Goal: Task Accomplishment & Management: Use online tool/utility

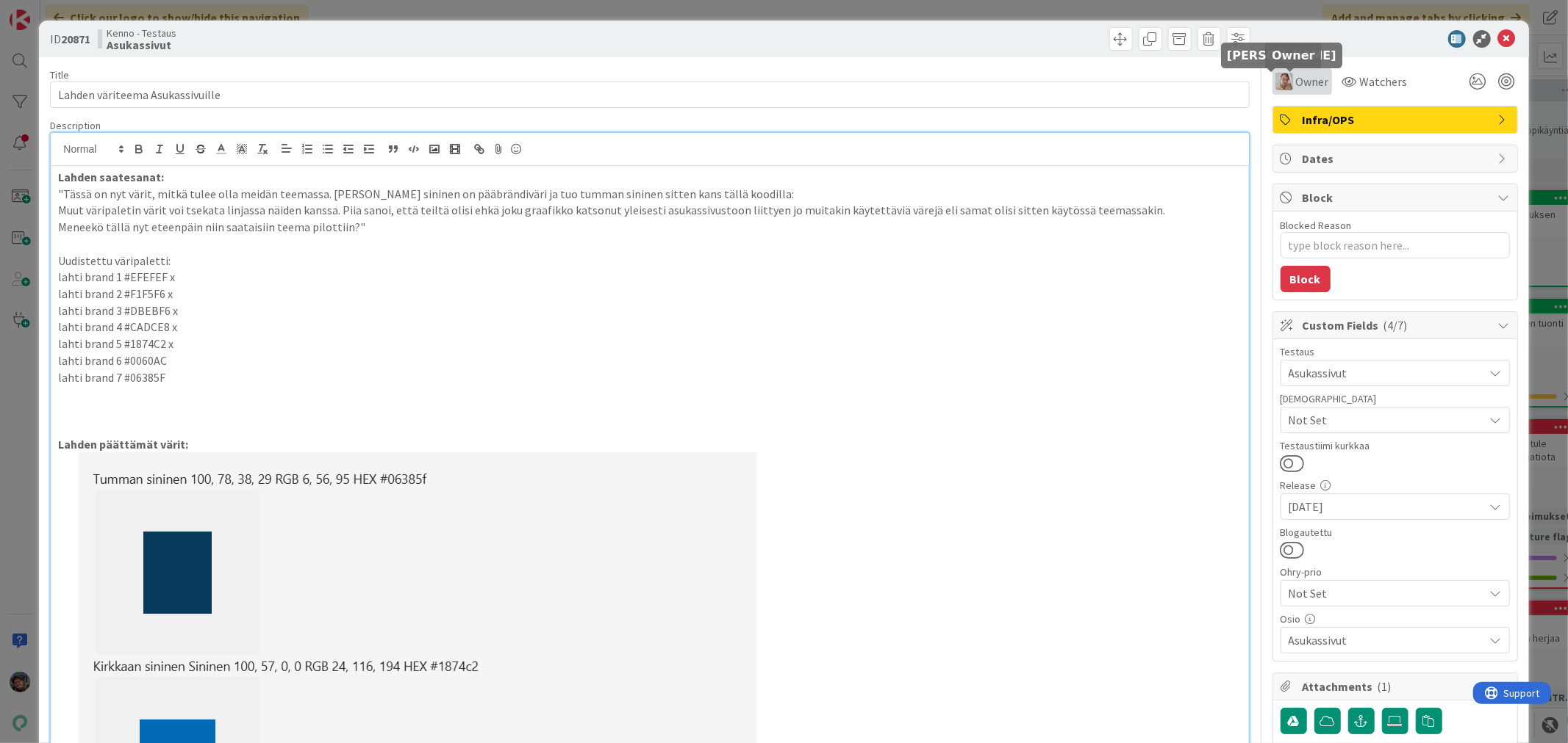
click at [1275, 81] on img at bounding box center [1284, 82] width 18 height 18
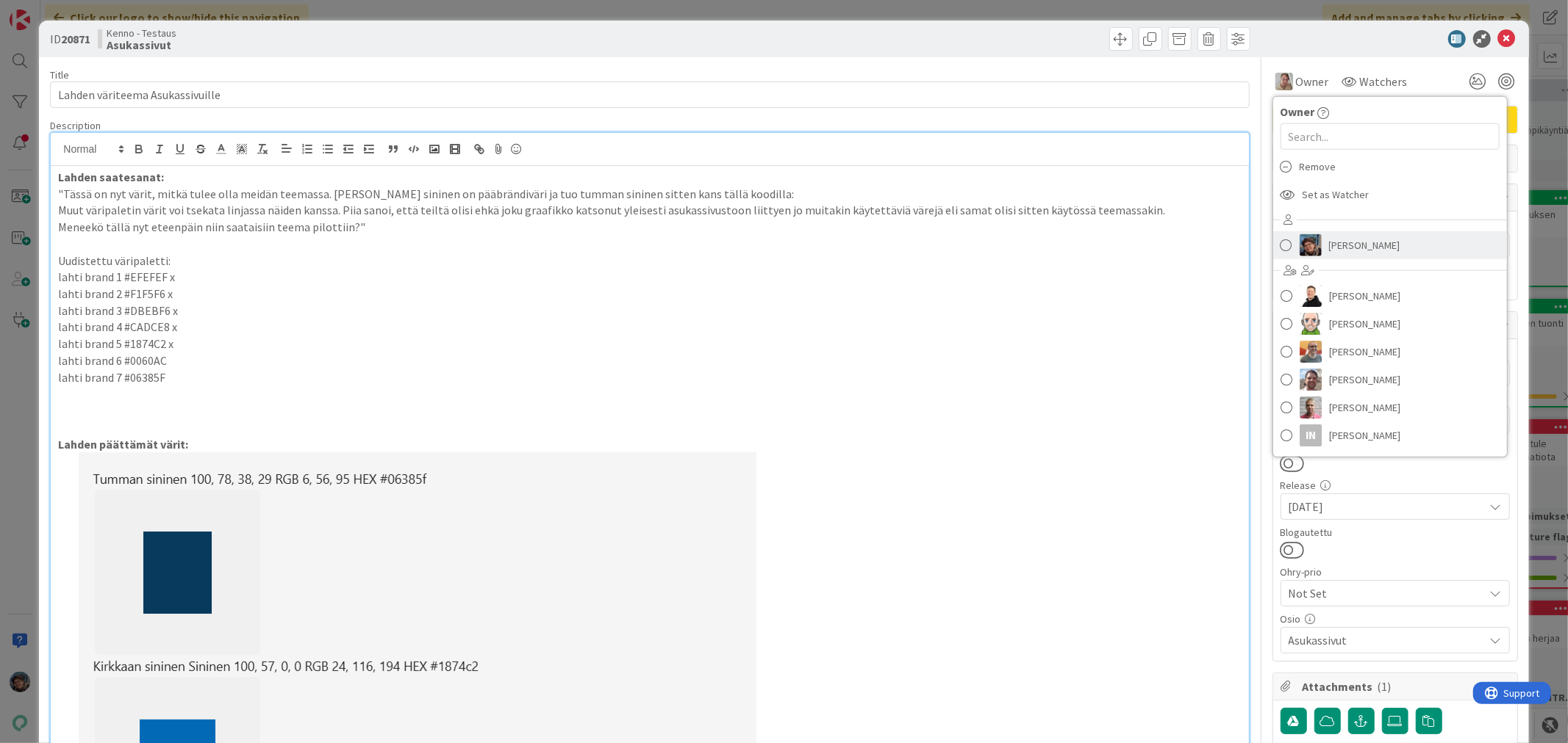
click at [1280, 246] on link "[PERSON_NAME]" at bounding box center [1390, 245] width 234 height 28
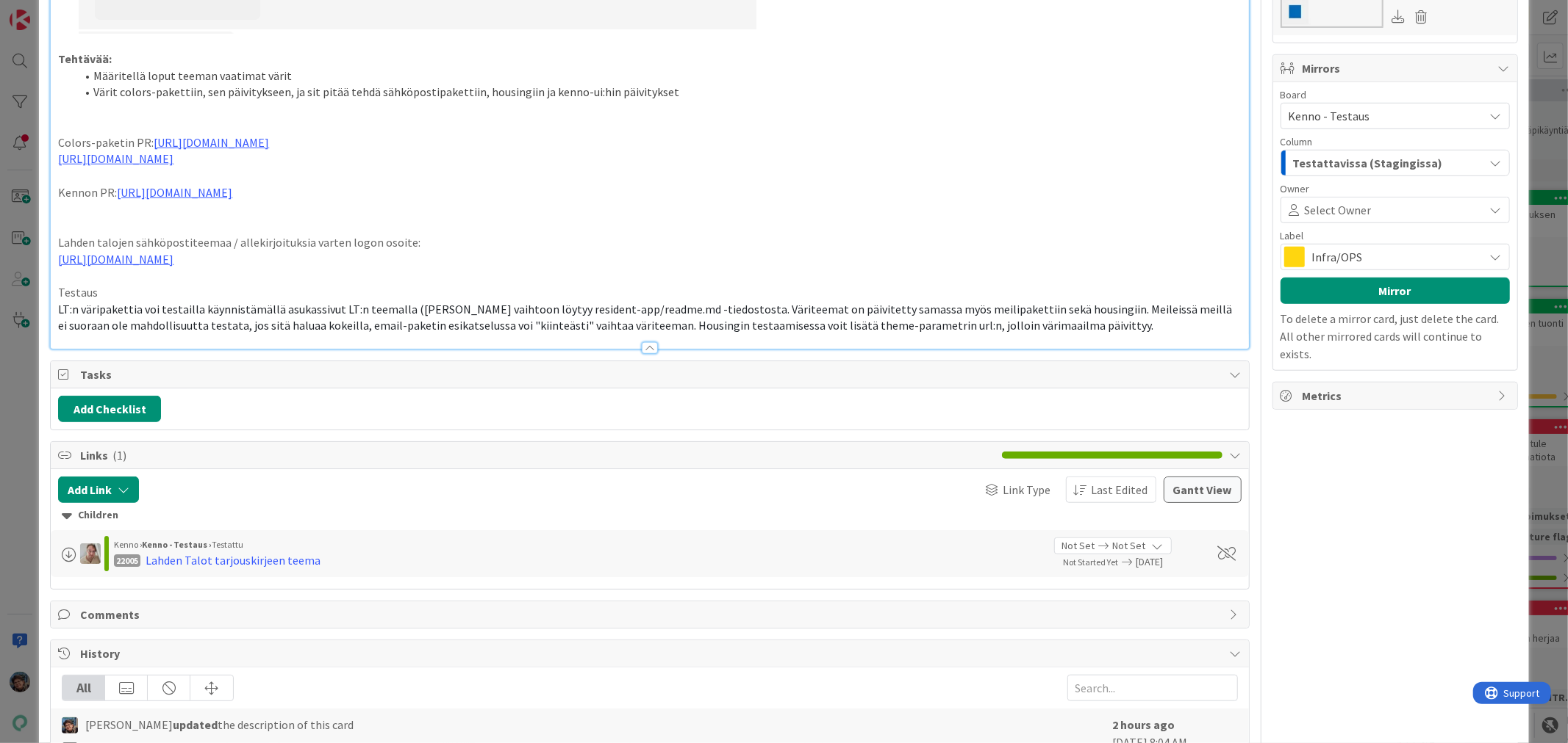
scroll to position [797, 0]
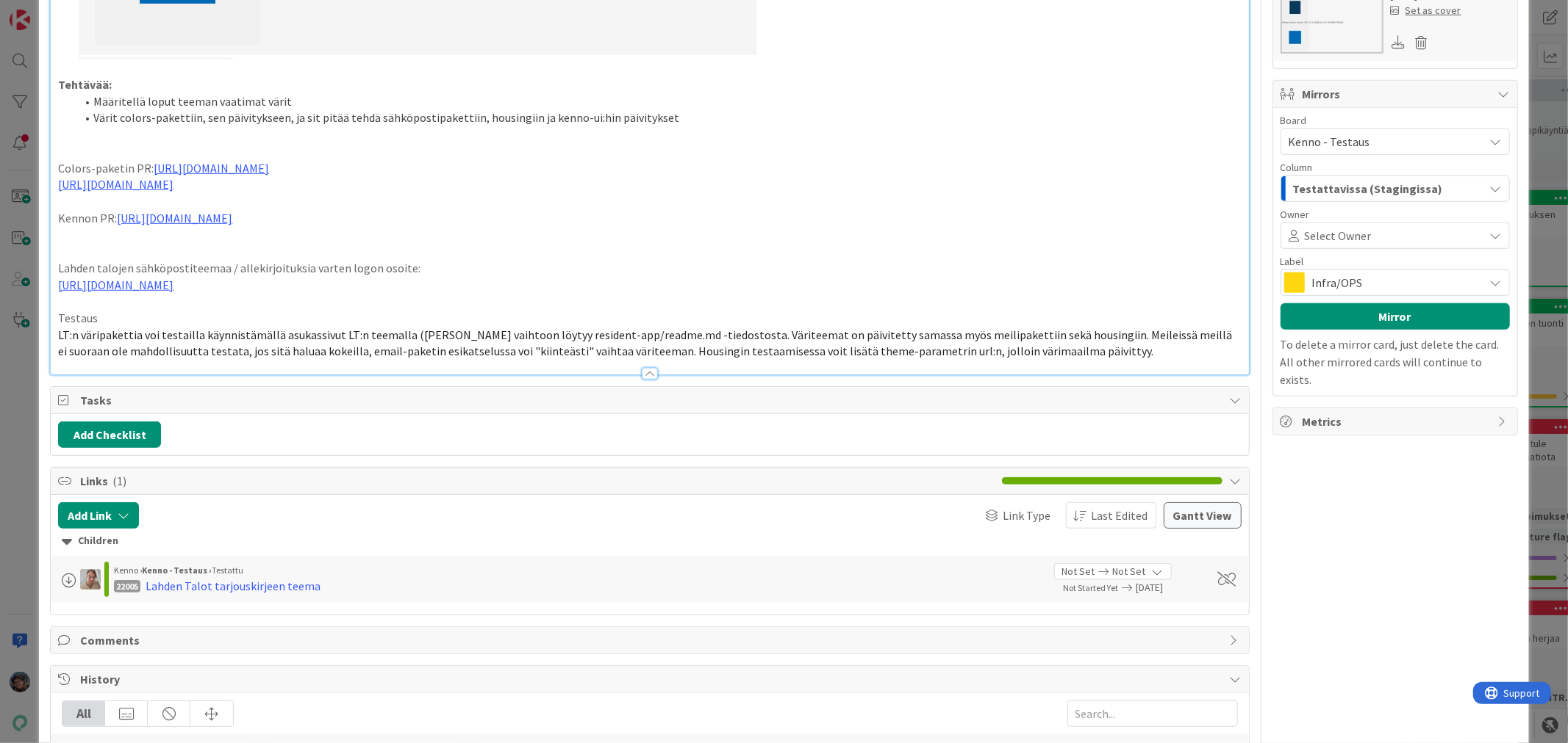
click at [1068, 354] on p "LT:n väripakettia voi testailla käynnistämällä asukassivut LT:n teemalla (ohjee…" at bounding box center [650, 343] width 1183 height 33
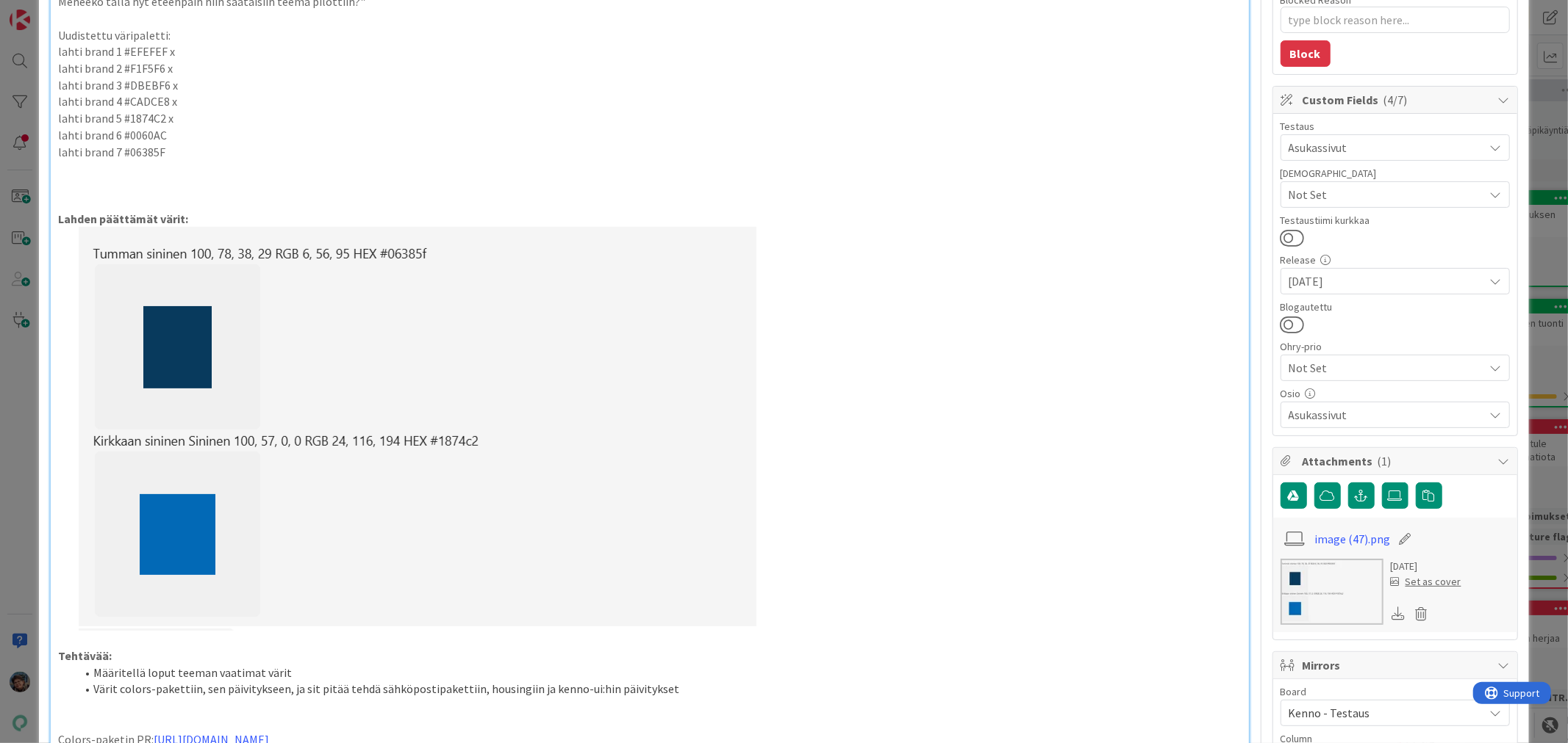
scroll to position [0, 0]
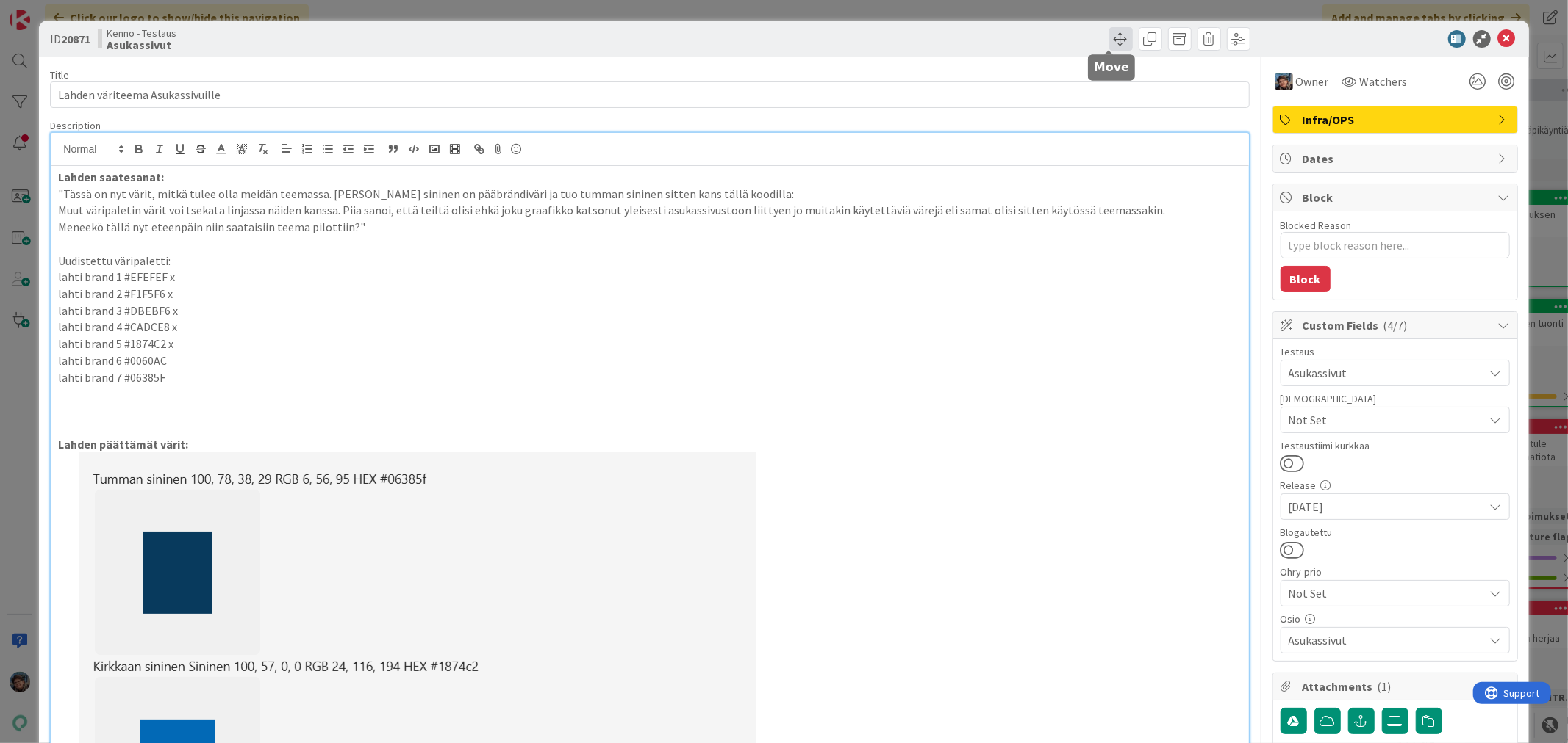
click at [1109, 37] on span at bounding box center [1121, 39] width 24 height 24
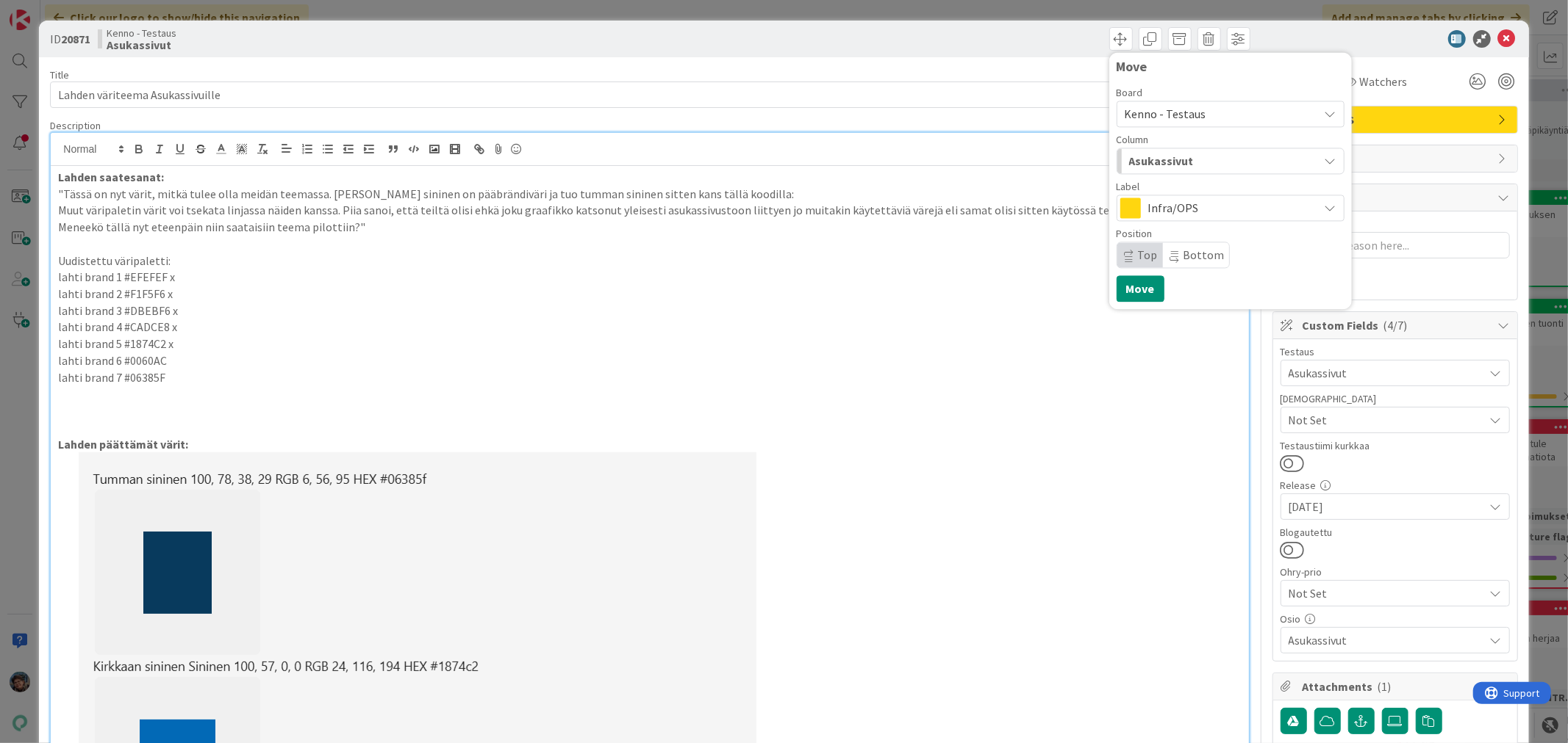
click at [1148, 158] on span "Asukassivut" at bounding box center [1161, 161] width 65 height 19
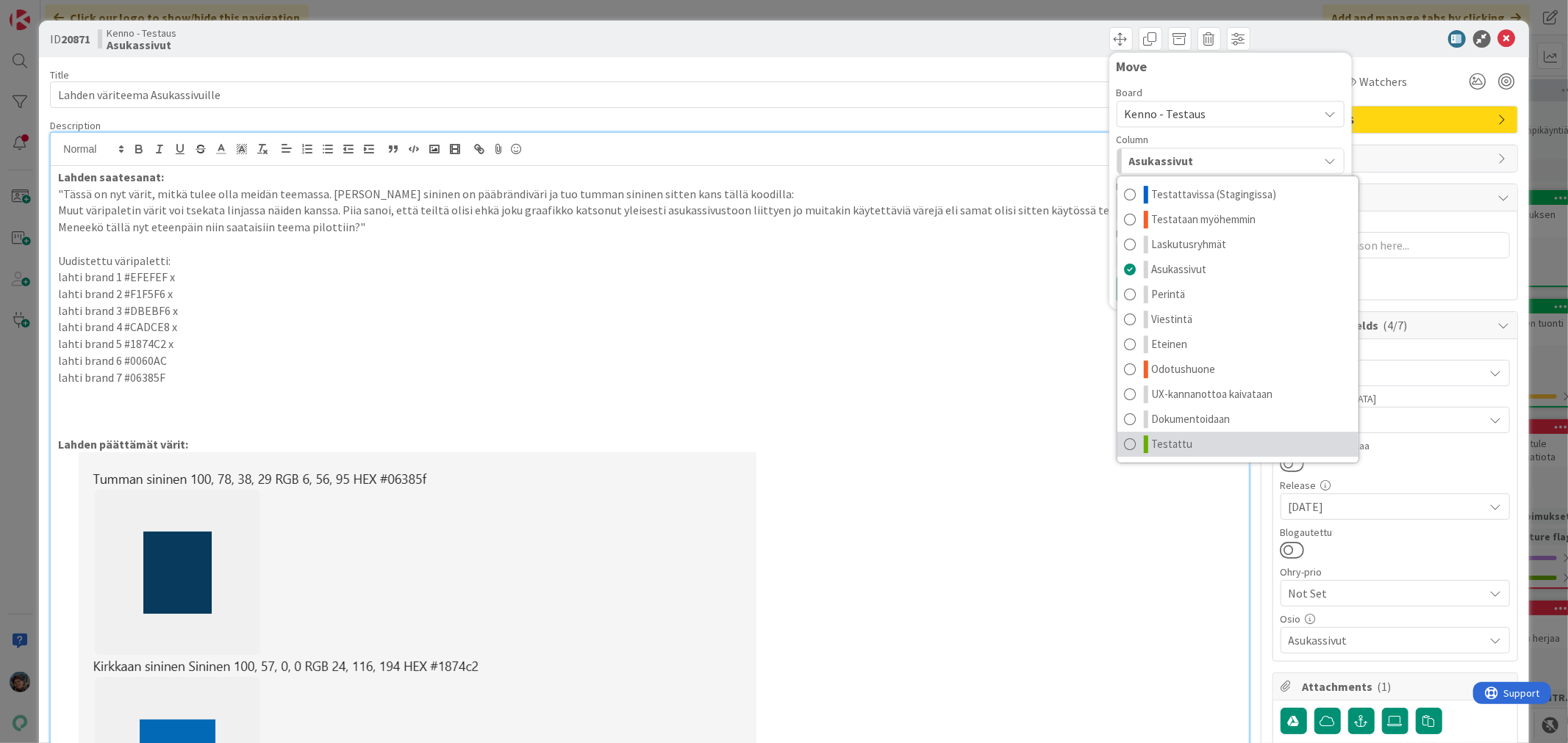
click at [1152, 437] on span "Testattu" at bounding box center [1172, 444] width 41 height 18
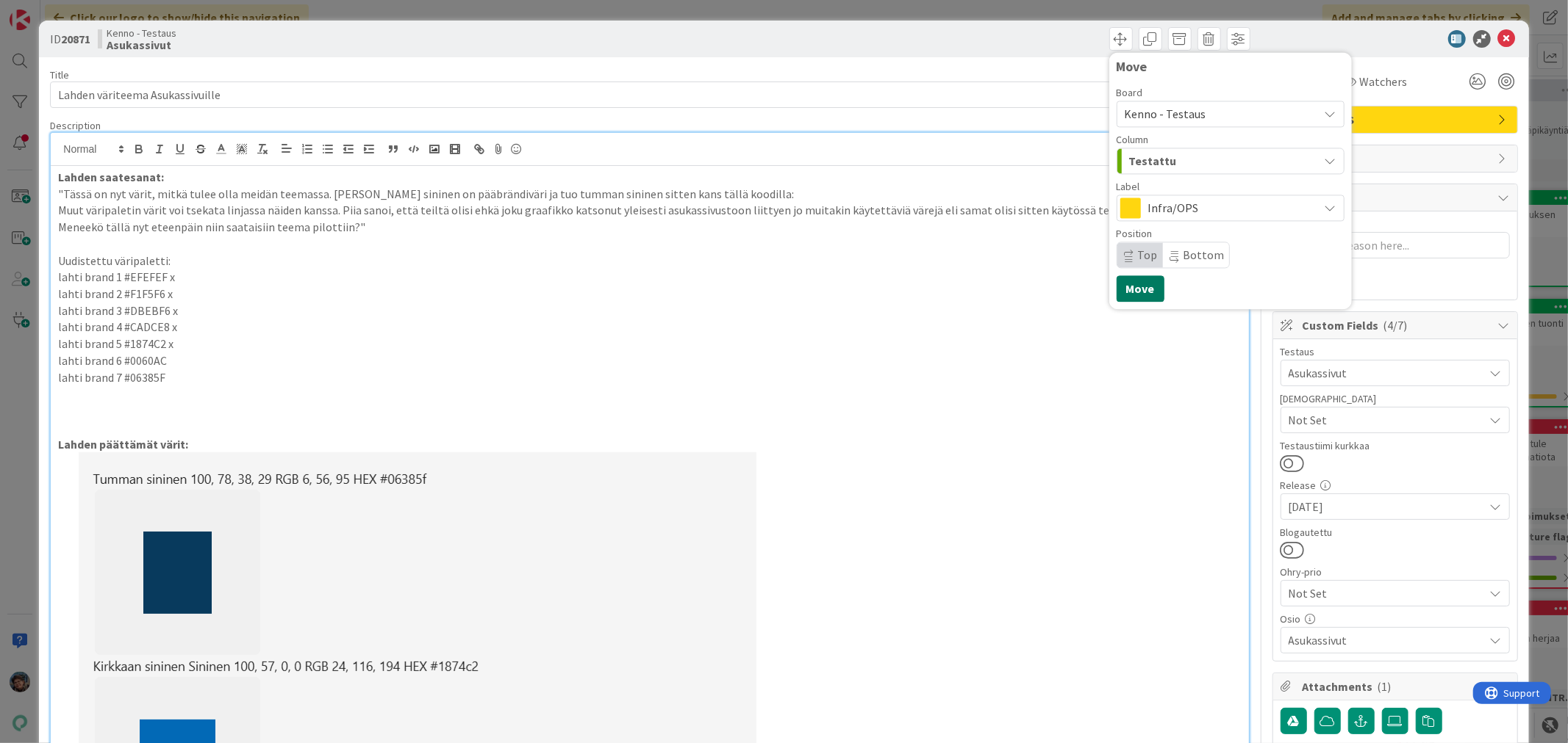
click at [1126, 288] on button "Move" at bounding box center [1140, 289] width 48 height 27
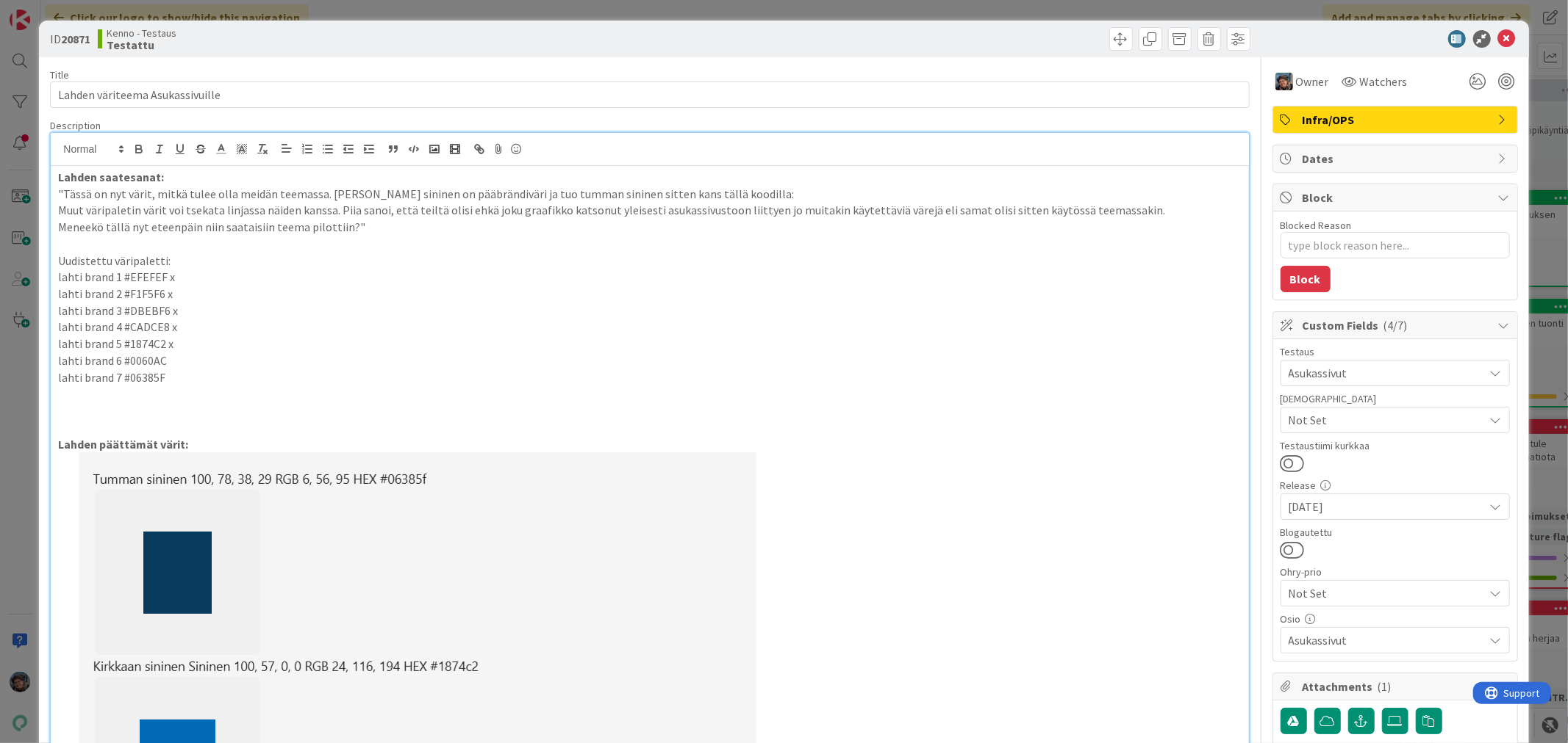
type textarea "x"
click at [1498, 30] on icon at bounding box center [1507, 39] width 18 height 18
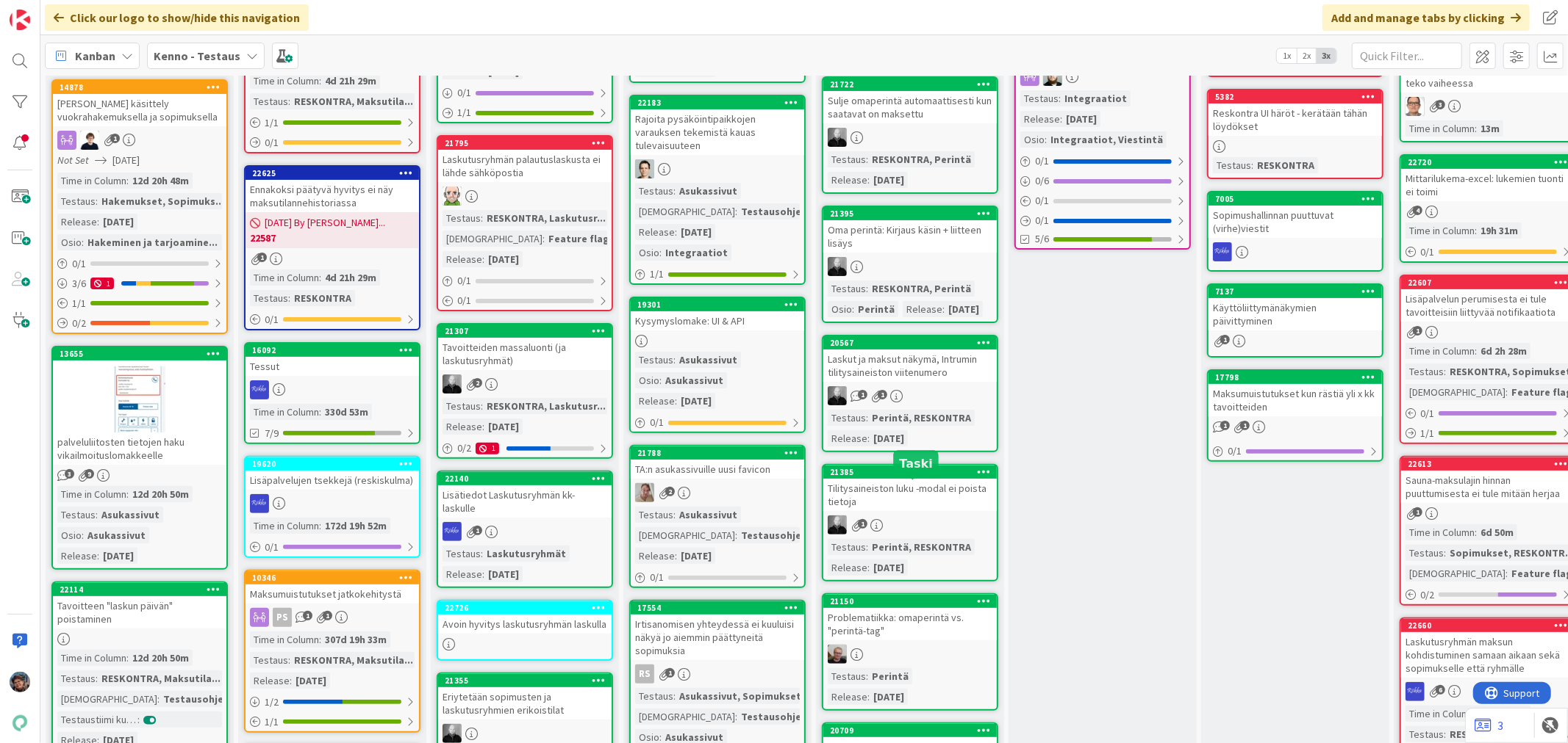
scroll to position [245, 0]
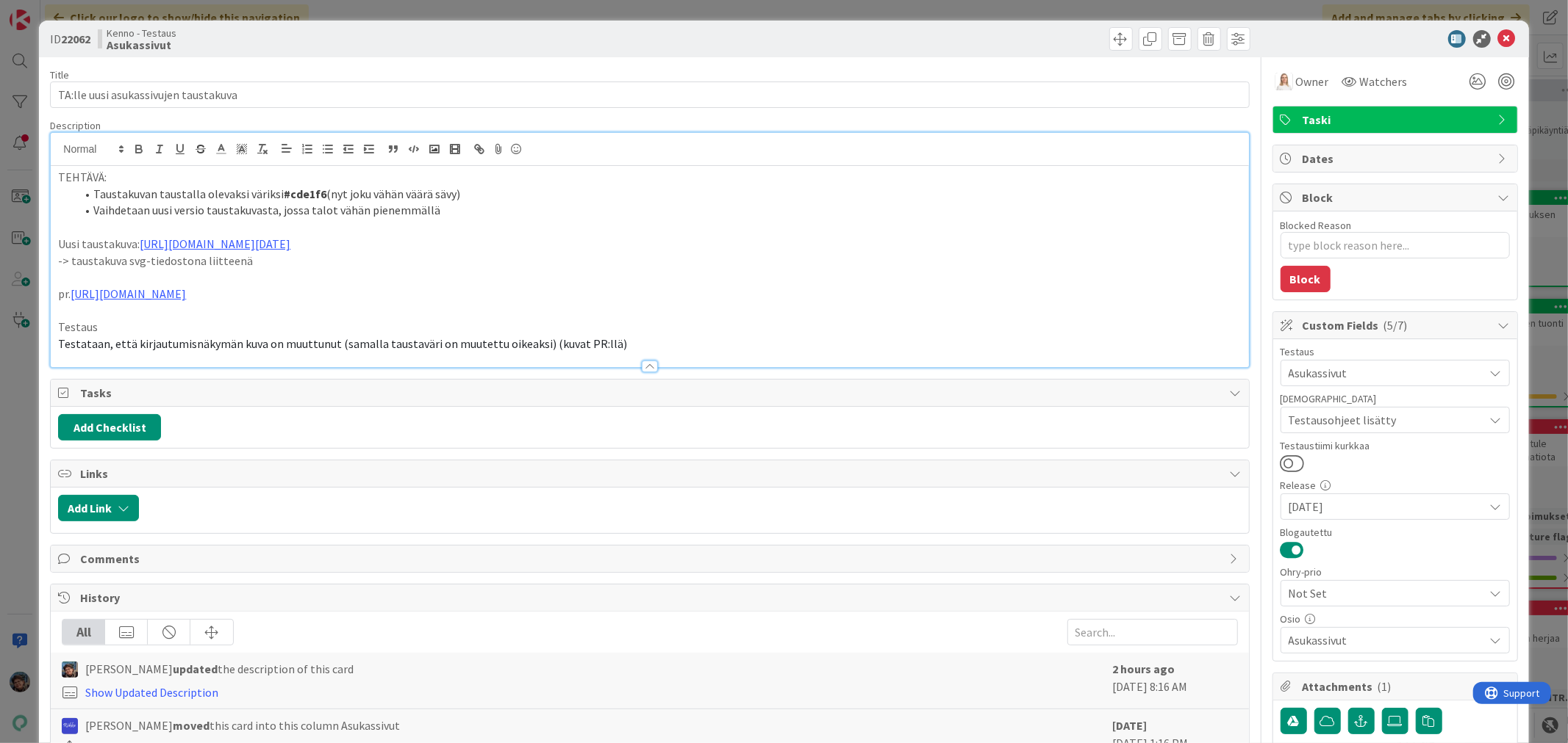
click at [612, 347] on p "Testataan, että kirjautumisnäkymän kuva on muuttunut (samalla taustaväri on muu…" at bounding box center [650, 344] width 1183 height 17
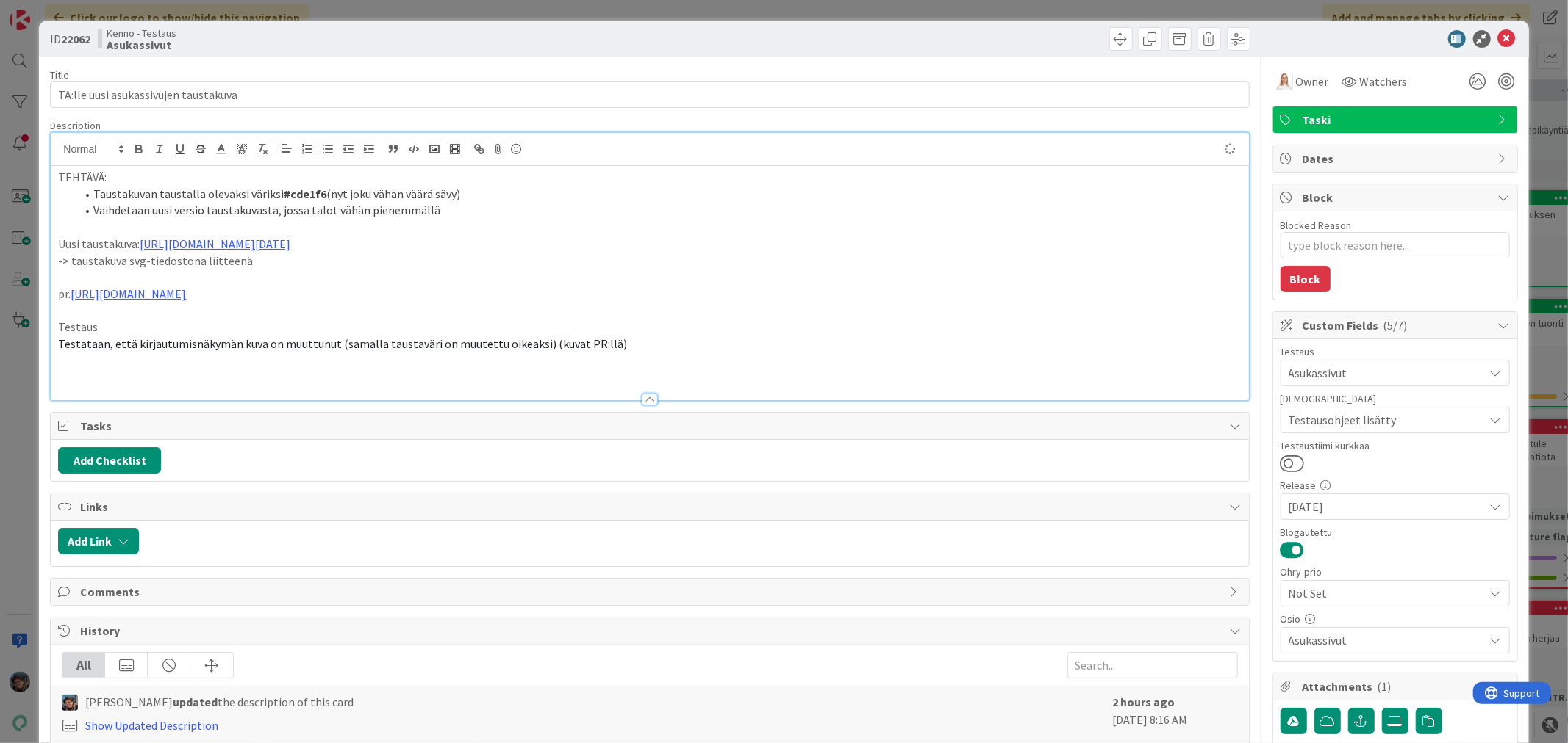
type textarea "x"
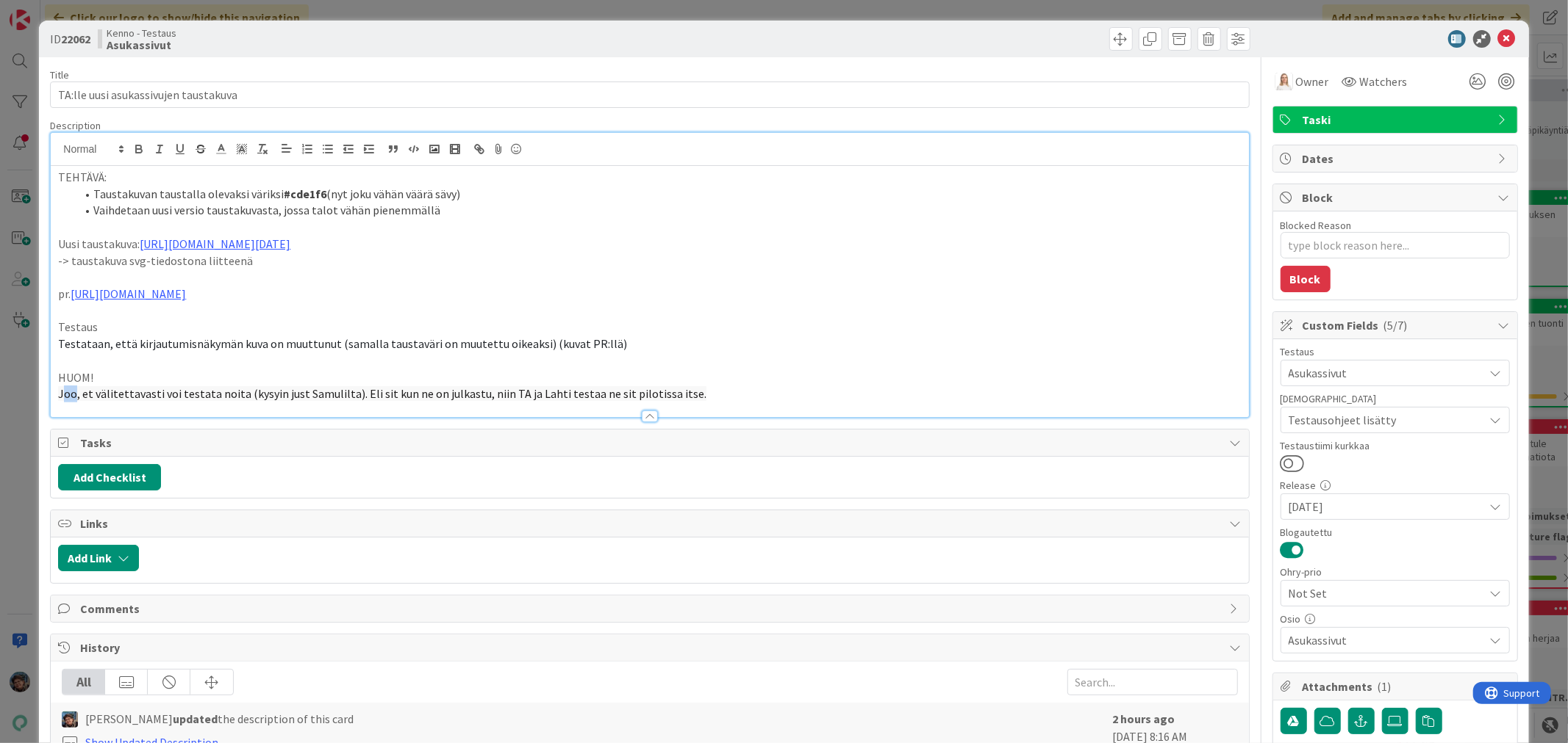
drag, startPoint x: 61, startPoint y: 395, endPoint x: 74, endPoint y: 395, distance: 13.0
click at [74, 395] on span "Joo, et välitettavasti voi testata noita (kysyin just Samulilta). Eli sit kun n…" at bounding box center [382, 394] width 648 height 15
click at [54, 390] on div "TEHTÄVÄ: Taustakuvan taustalla olevaksi väriksi #cde1f6 (nyt joku vähän väärä s…" at bounding box center [649, 291] width 1197 height 251
drag, startPoint x: 57, startPoint y: 390, endPoint x: 159, endPoint y: 386, distance: 102.1
click at [159, 386] on div "TEHTÄVÄ: Taustakuvan taustalla olevaksi väriksi #cde1f6 (nyt joku vähän väärä s…" at bounding box center [649, 291] width 1197 height 251
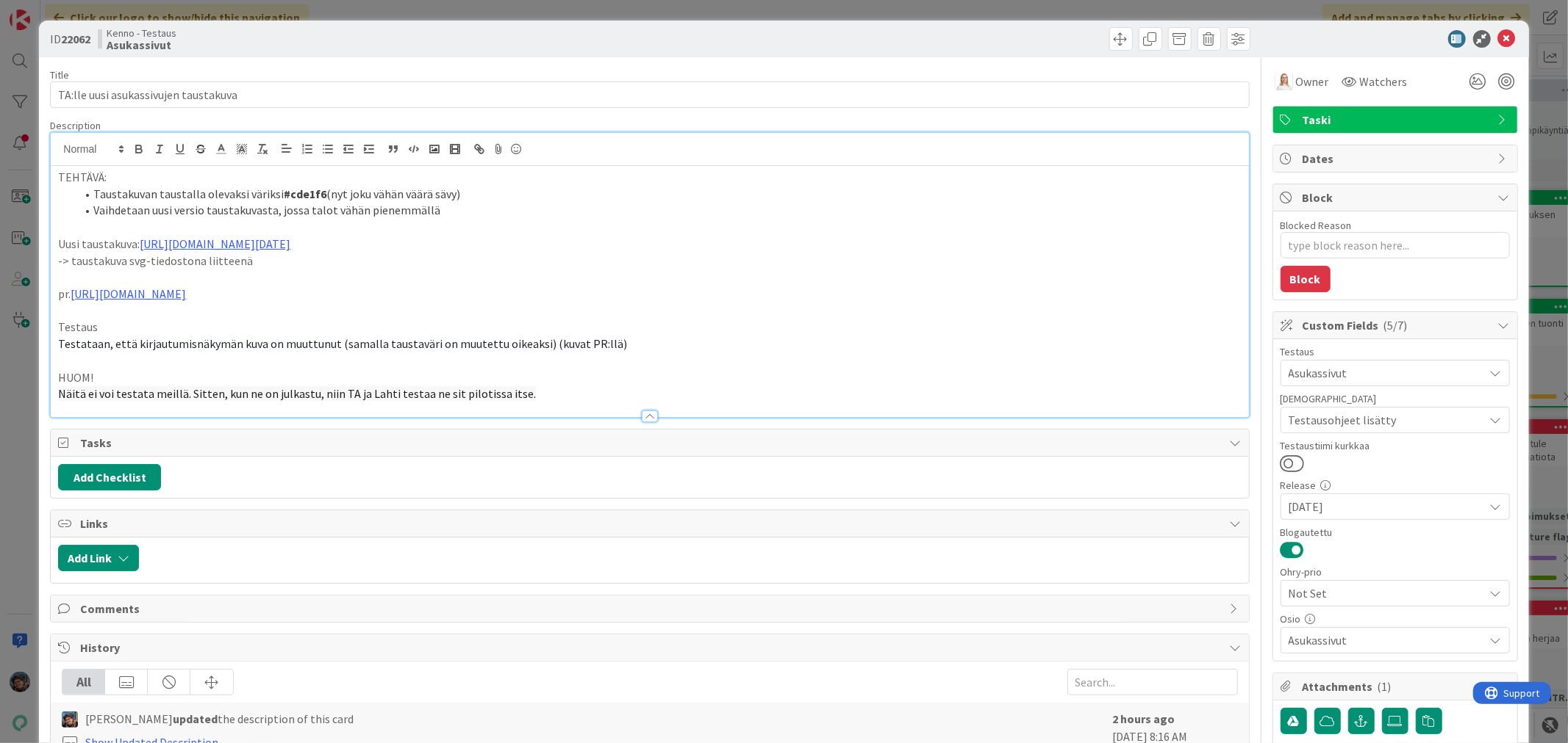
click at [438, 393] on span "Näitä ei voi testata meillä. Sitten, kun ne on julkastu, niin TA ja Lahti testa…" at bounding box center [296, 394] width 477 height 15
drag, startPoint x: 57, startPoint y: 377, endPoint x: 557, endPoint y: 398, distance: 500.4
click at [557, 398] on div "TEHTÄVÄ: Taustakuvan taustalla olevaksi väriksi #cde1f6 (nyt joku vähän väärä s…" at bounding box center [649, 291] width 1197 height 251
copy div "HUOM! Näitä ei voi testata meillä. Sitten, kun ne on julkastu, niin TA ja Lahti…"
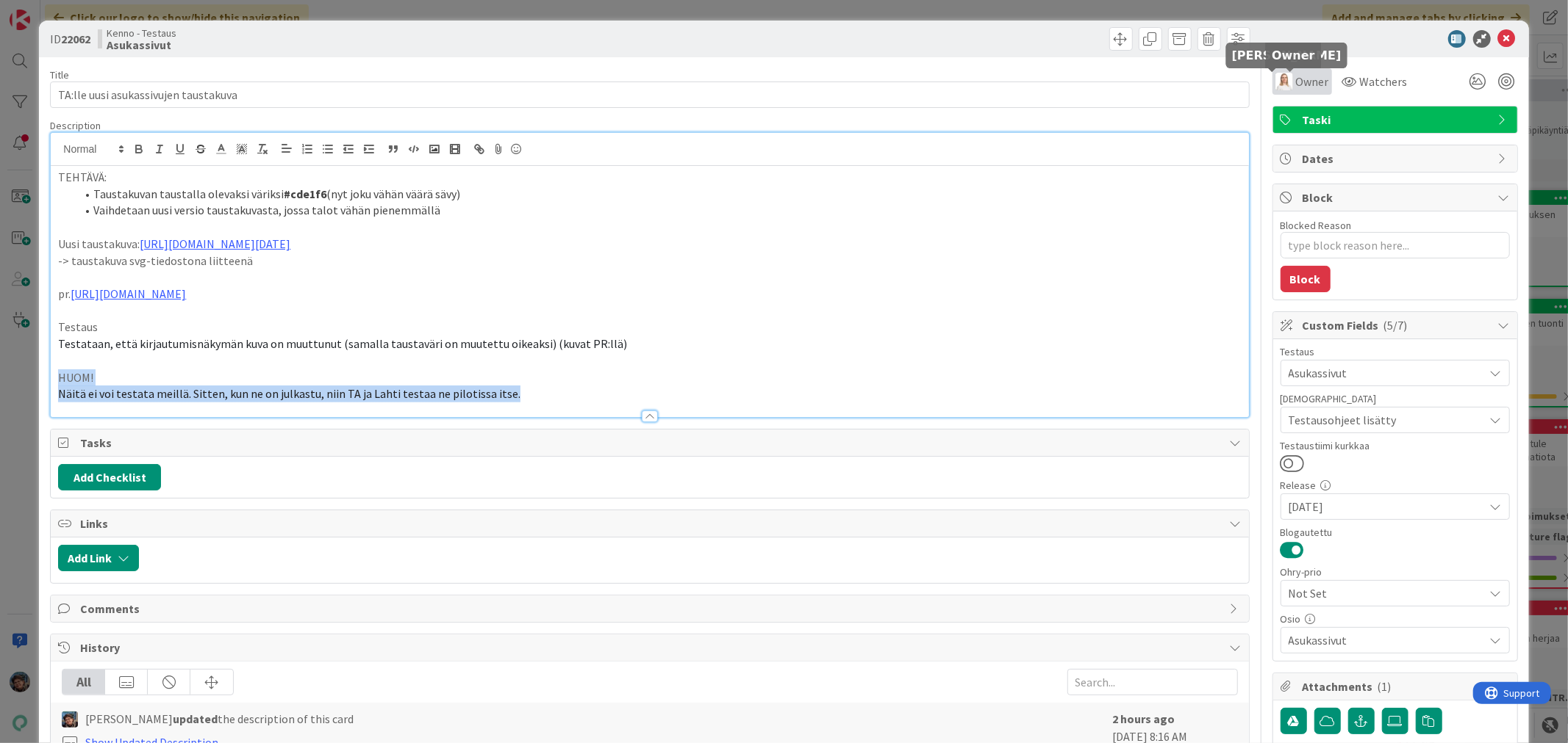
click at [1279, 82] on img at bounding box center [1284, 82] width 18 height 18
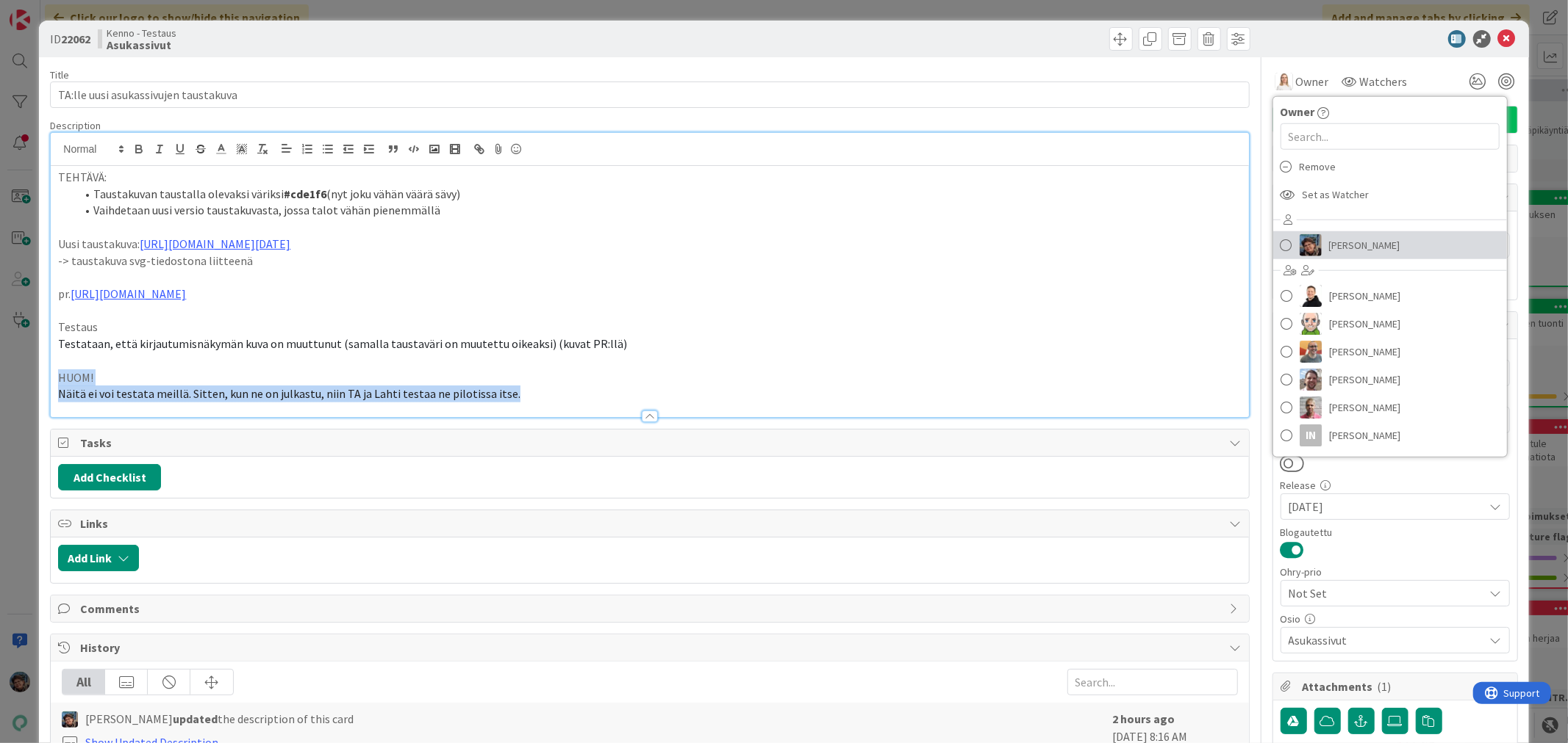
click at [1309, 240] on img at bounding box center [1310, 246] width 22 height 22
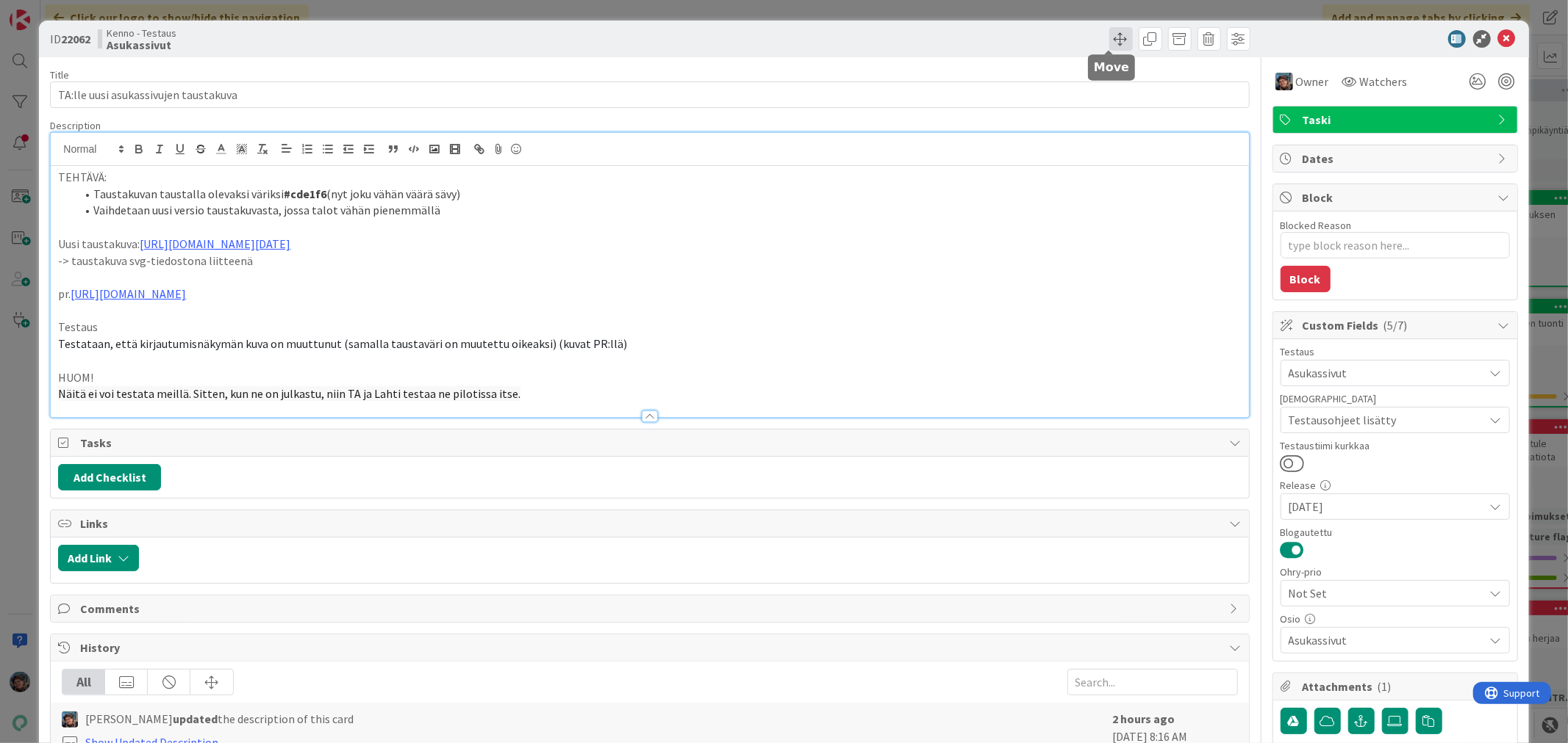
click at [1109, 41] on span at bounding box center [1121, 39] width 24 height 24
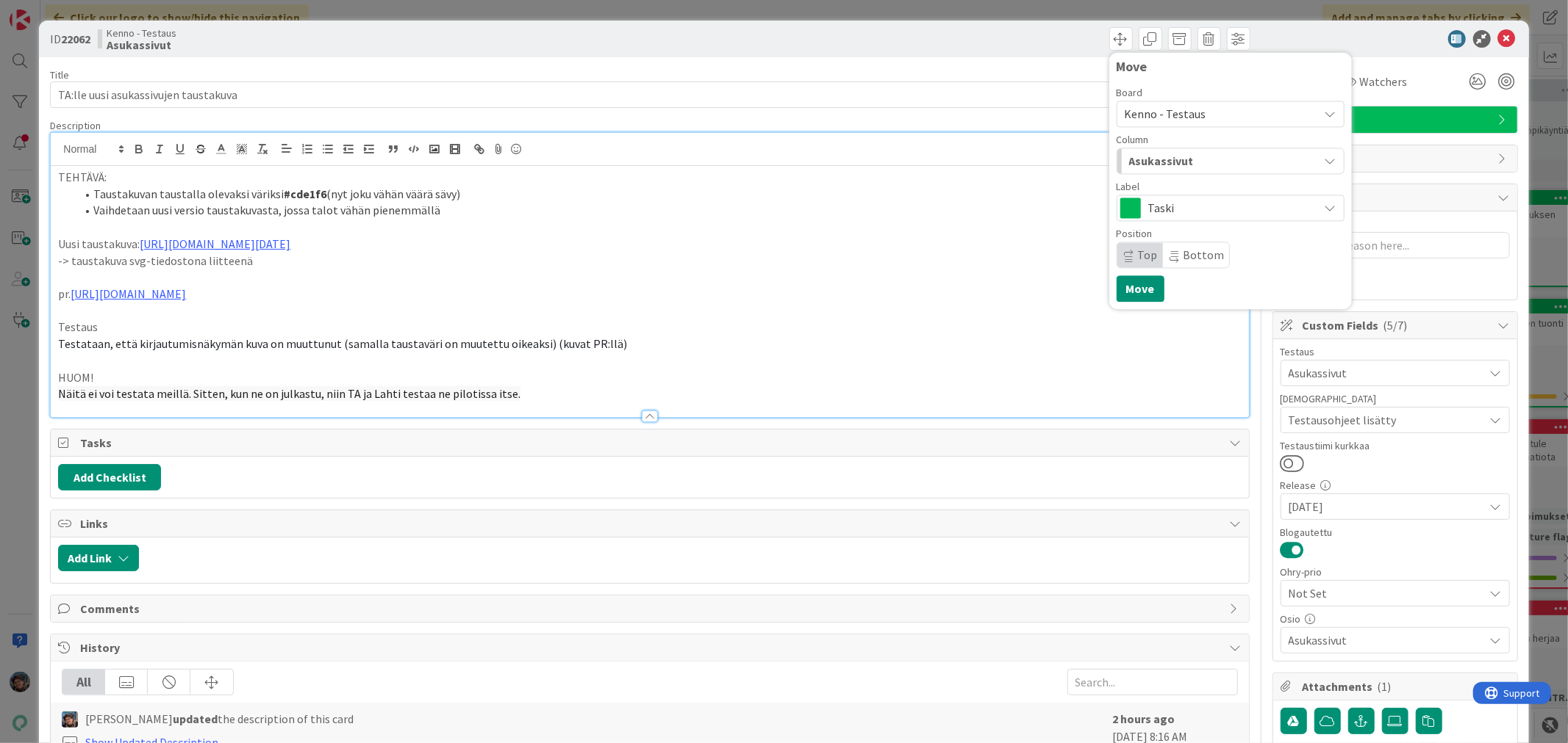
click at [1156, 160] on span "Asukassivut" at bounding box center [1161, 161] width 65 height 19
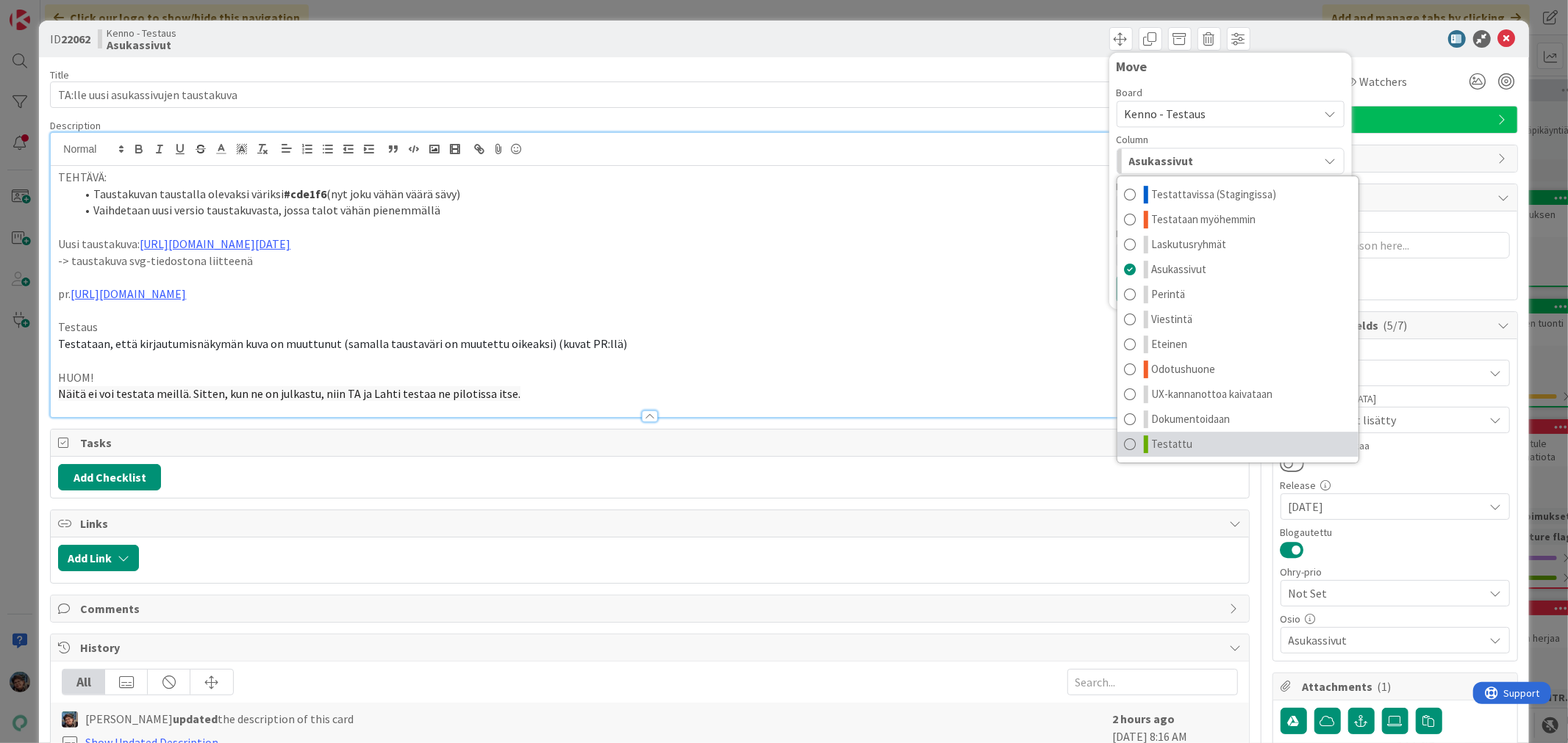
click at [1172, 447] on span "Testattu" at bounding box center [1172, 444] width 41 height 18
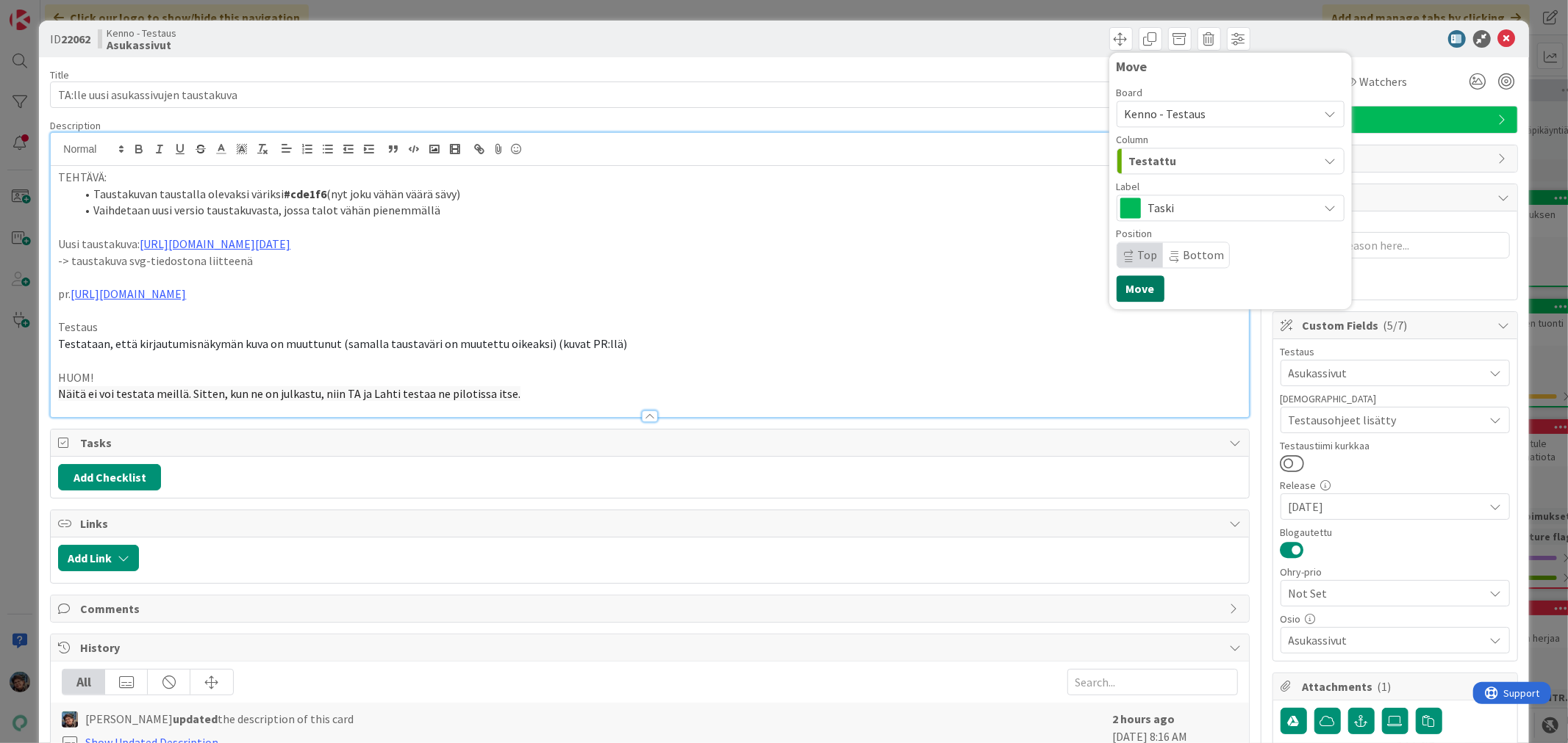
click at [1137, 291] on button "Move" at bounding box center [1140, 289] width 48 height 27
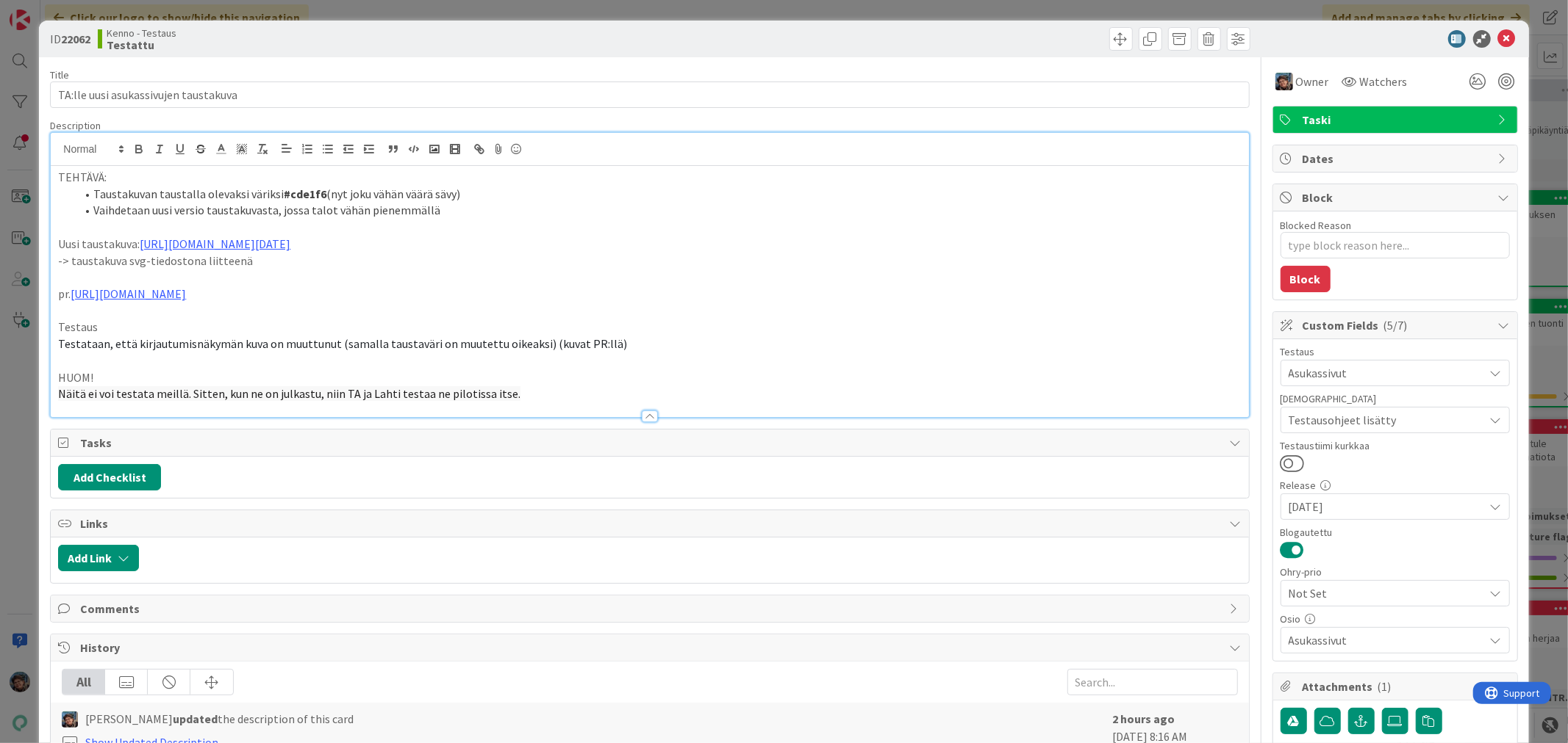
type textarea "x"
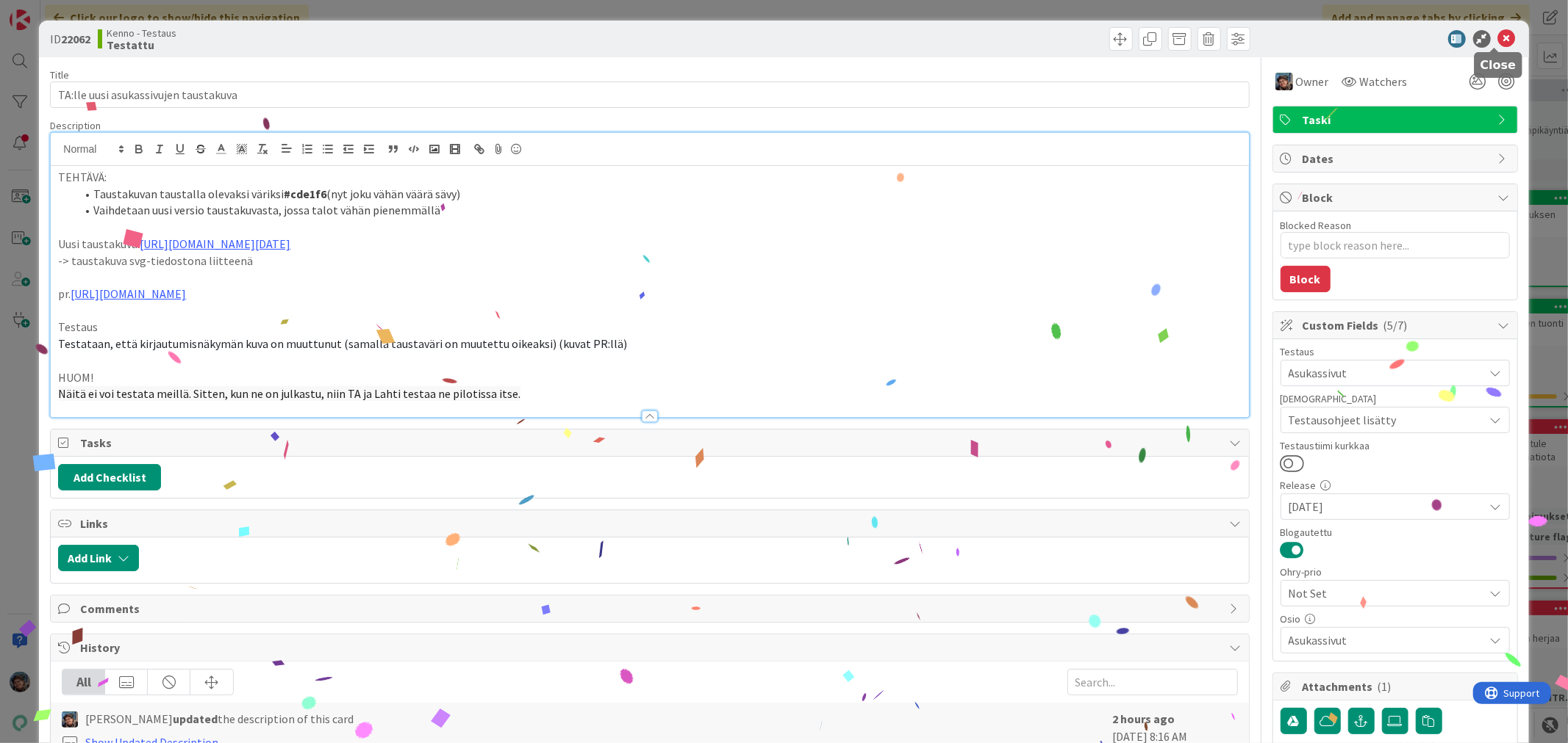
click at [1498, 38] on icon at bounding box center [1507, 39] width 18 height 18
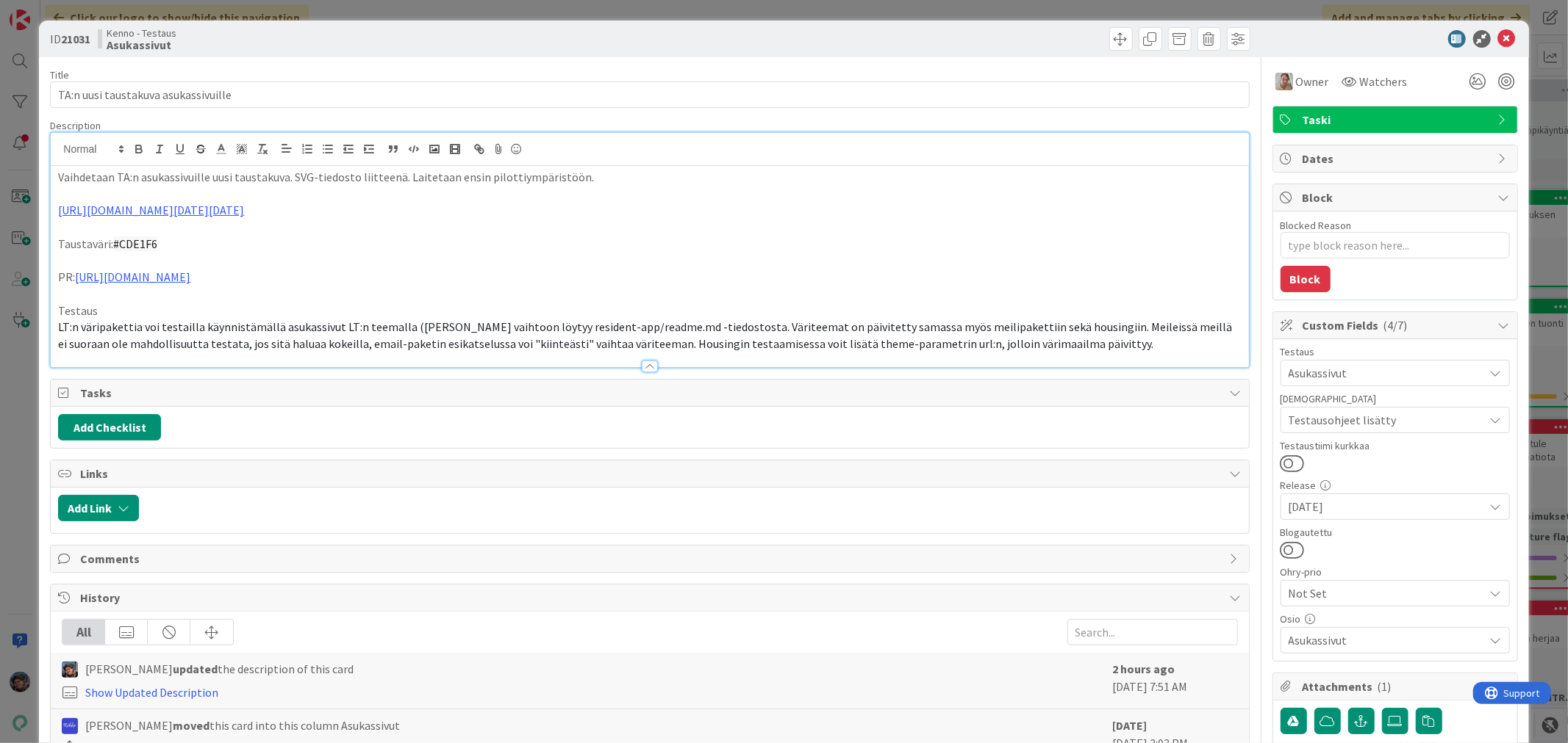
click at [642, 363] on div at bounding box center [650, 366] width 16 height 12
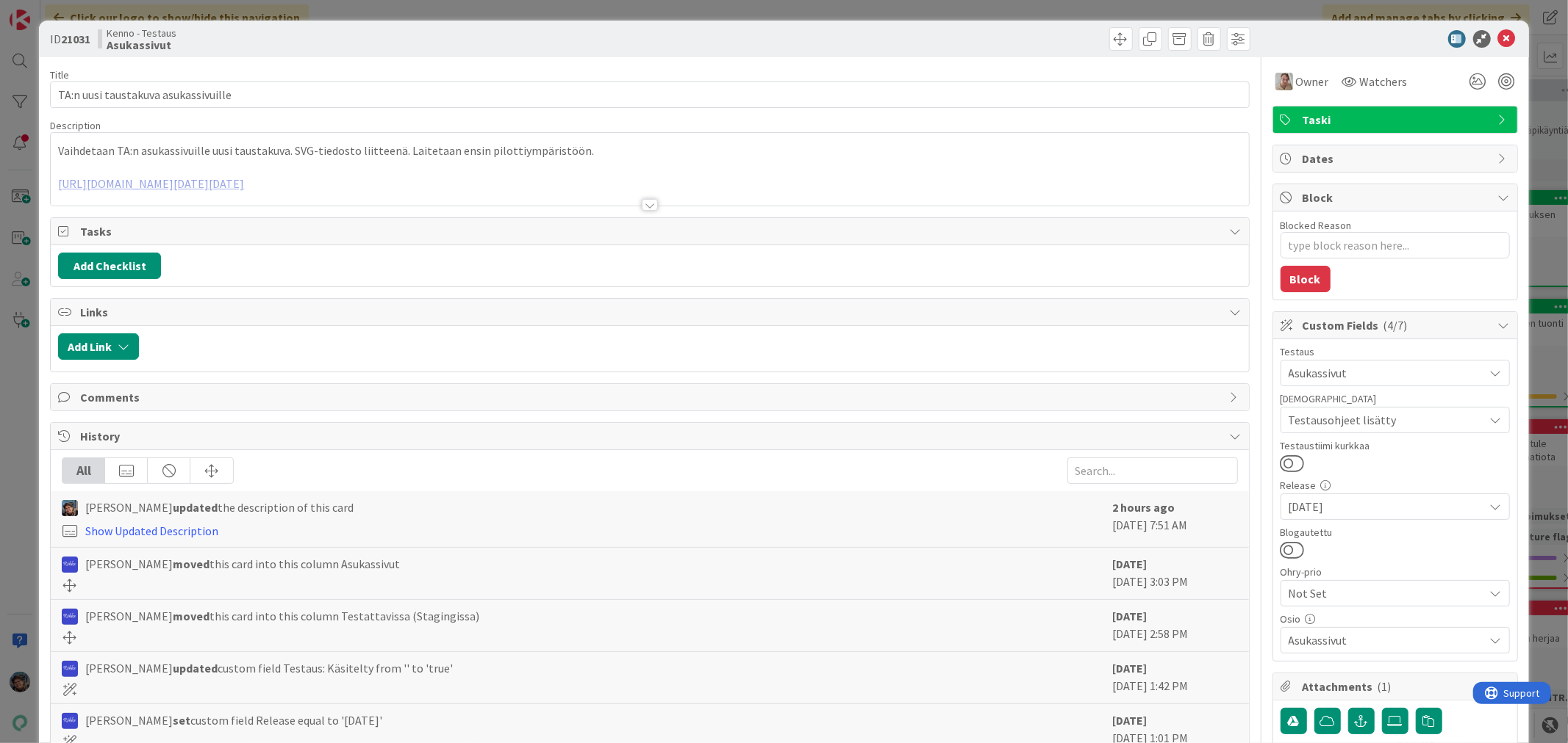
click at [643, 207] on div at bounding box center [650, 205] width 16 height 12
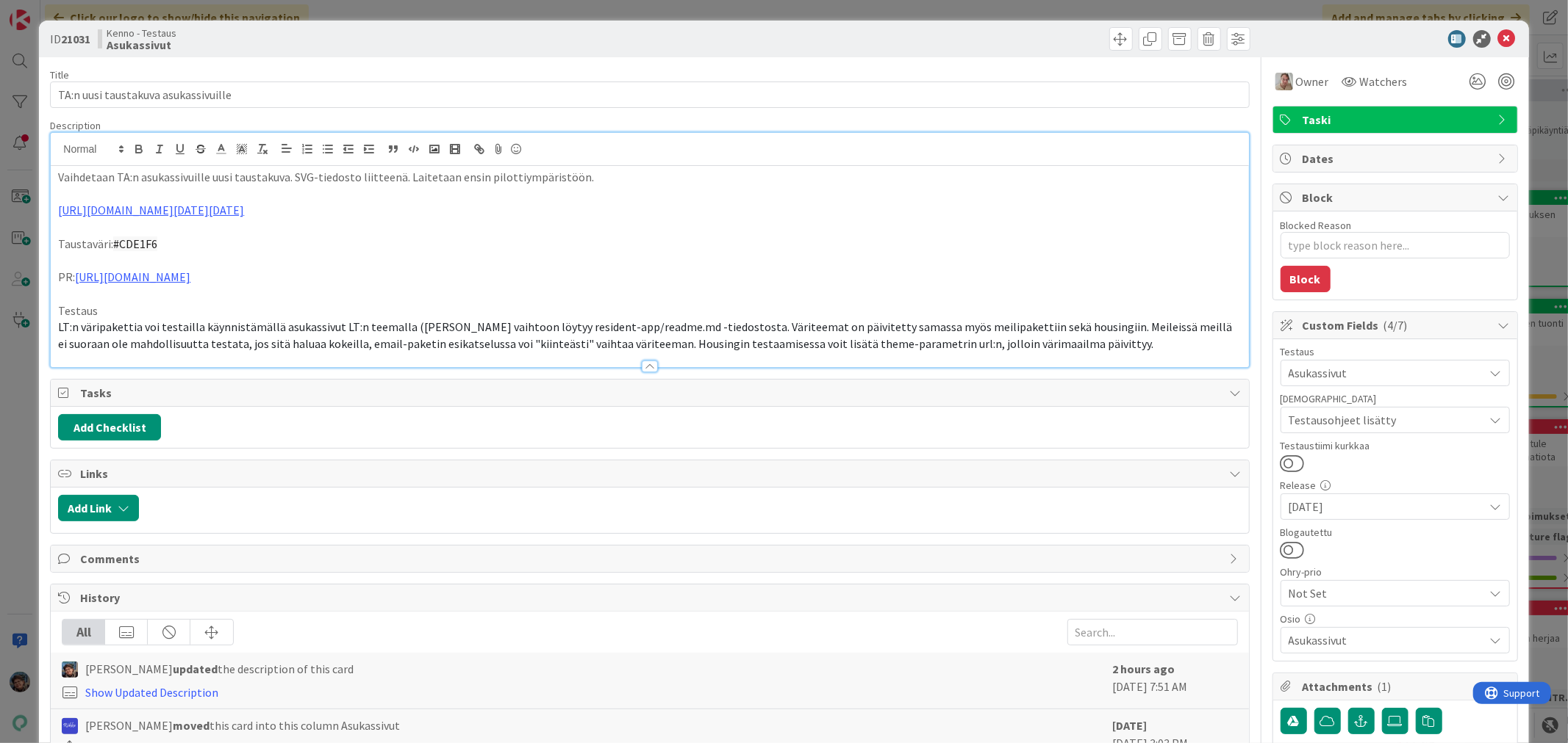
click at [1081, 342] on p "LT:n väripakettia voi testailla käynnistämällä asukassivut LT:n teemalla (ohjee…" at bounding box center [650, 335] width 1183 height 33
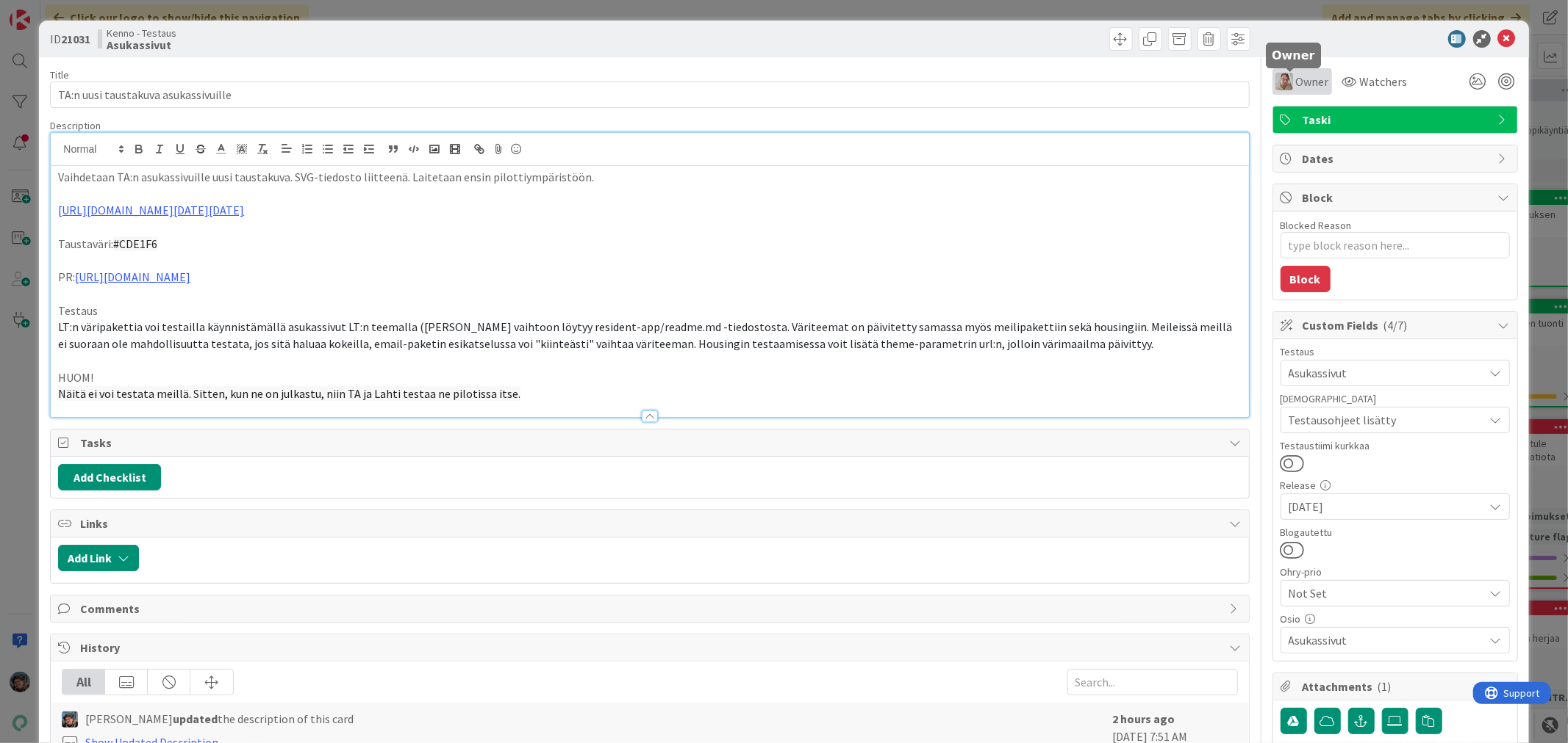
click at [1295, 78] on span "Owner" at bounding box center [1312, 82] width 33 height 18
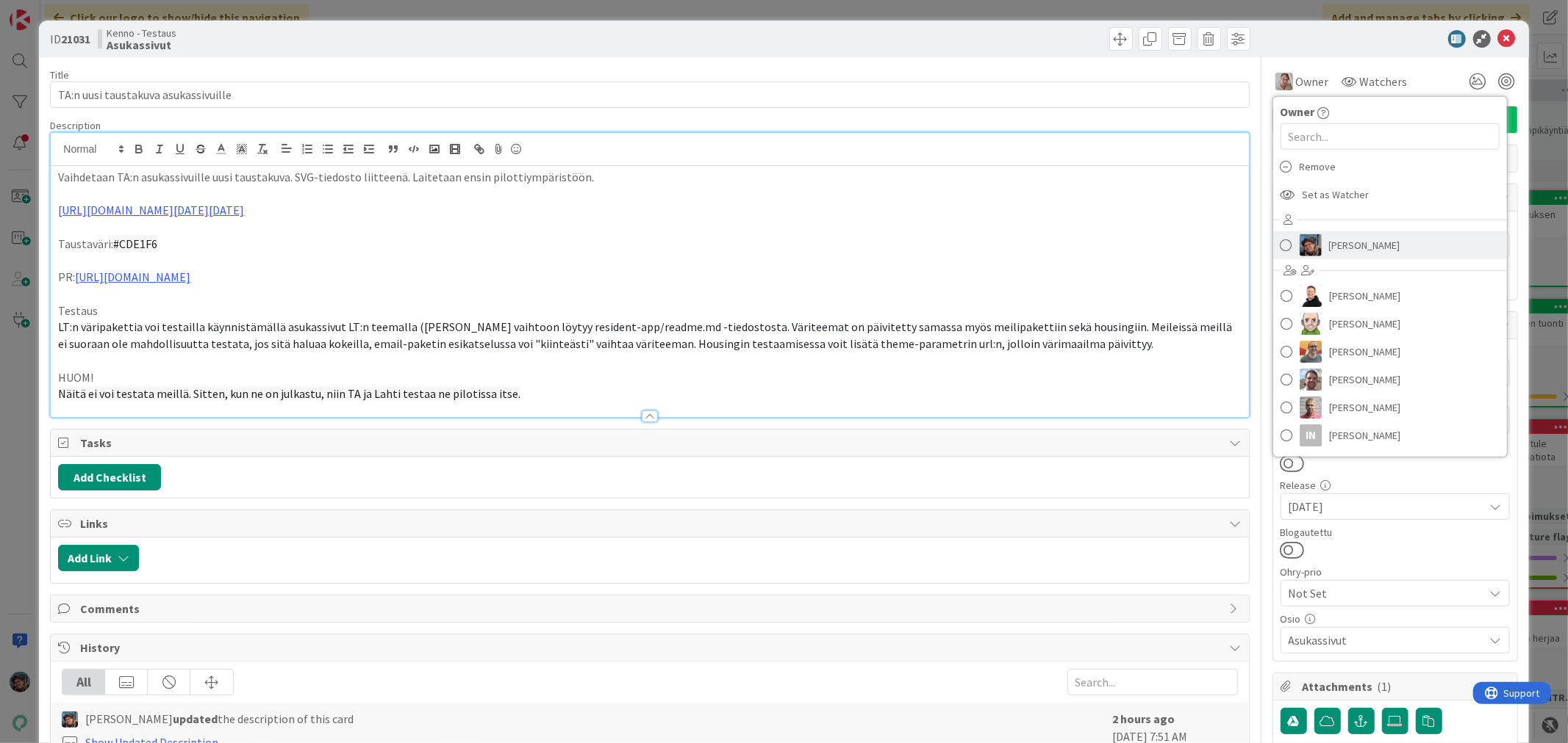
click at [1333, 251] on span "[PERSON_NAME]" at bounding box center [1365, 246] width 72 height 22
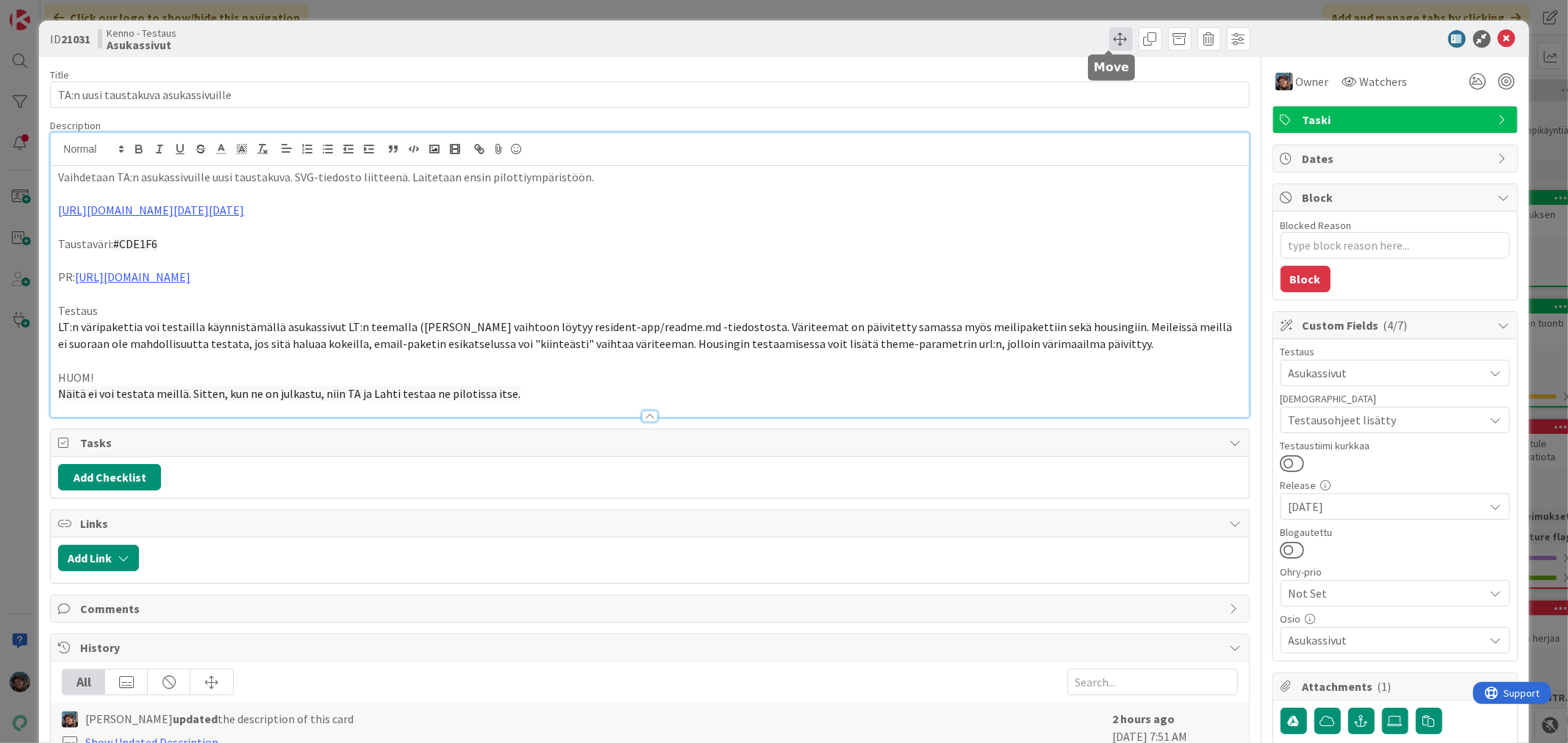
click at [1109, 39] on span at bounding box center [1121, 39] width 24 height 24
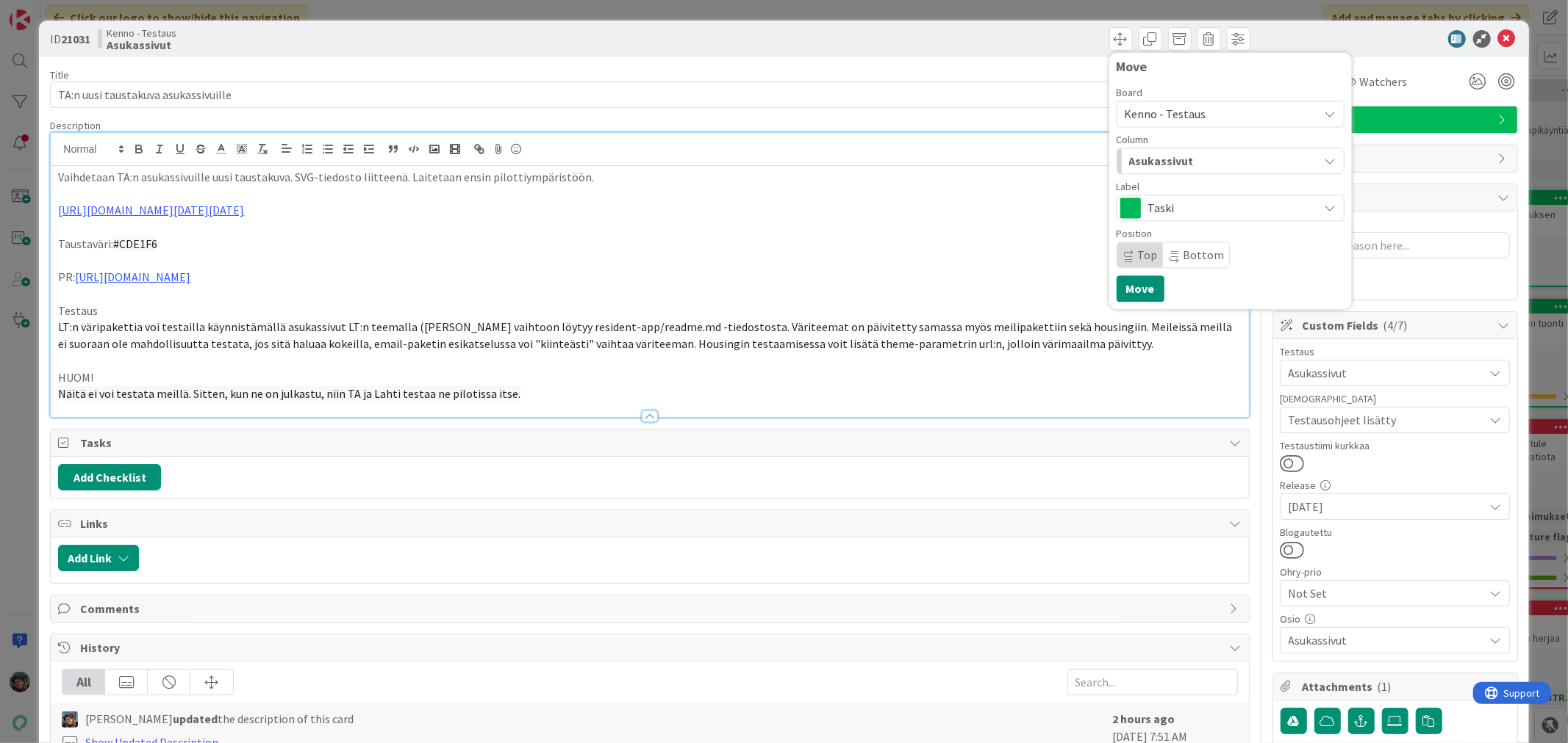
click at [1201, 121] on span "Kenno - Testaus" at bounding box center [1218, 114] width 187 height 21
click at [1193, 159] on div "Asukassivut" at bounding box center [1222, 161] width 193 height 24
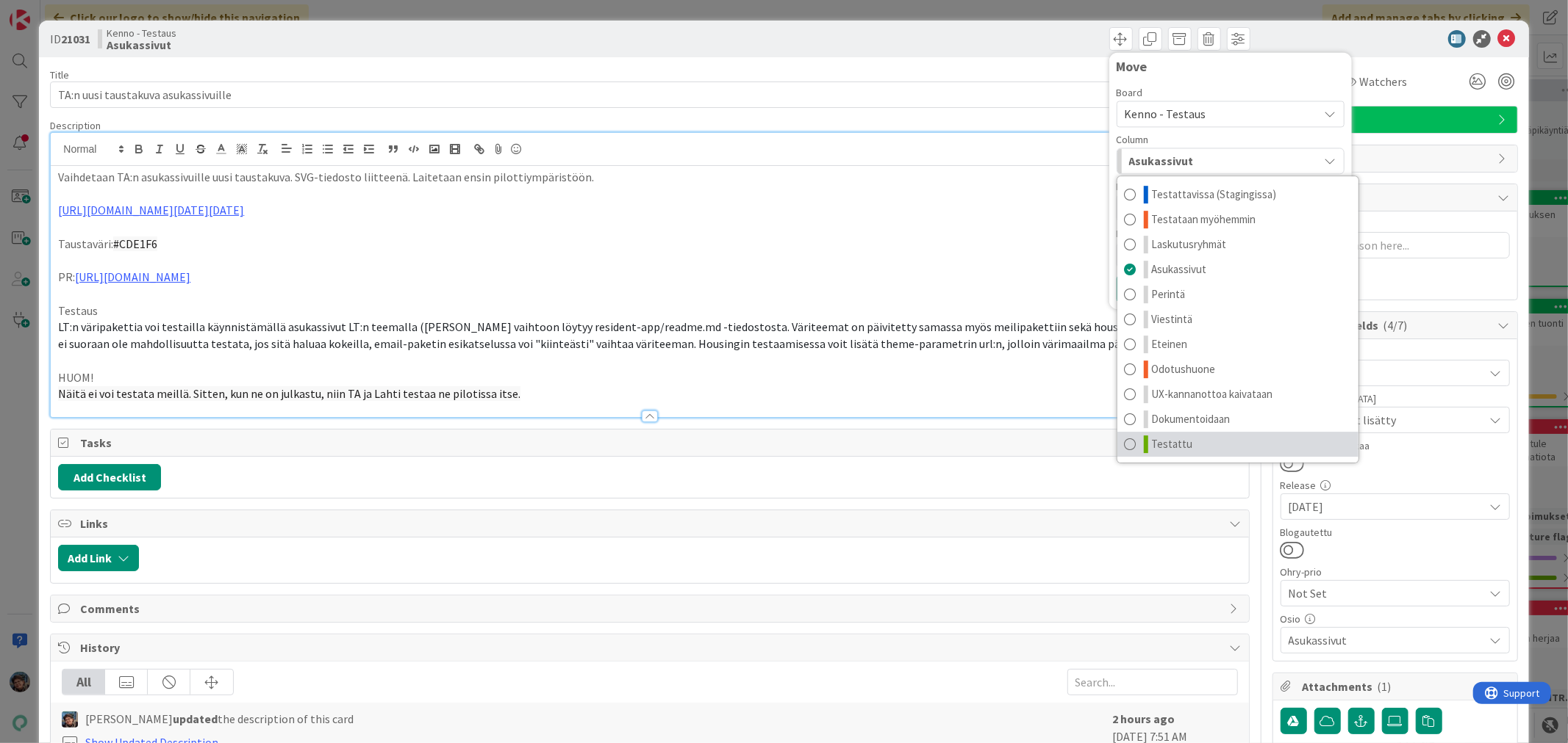
click at [1167, 450] on span "Testattu" at bounding box center [1172, 444] width 41 height 18
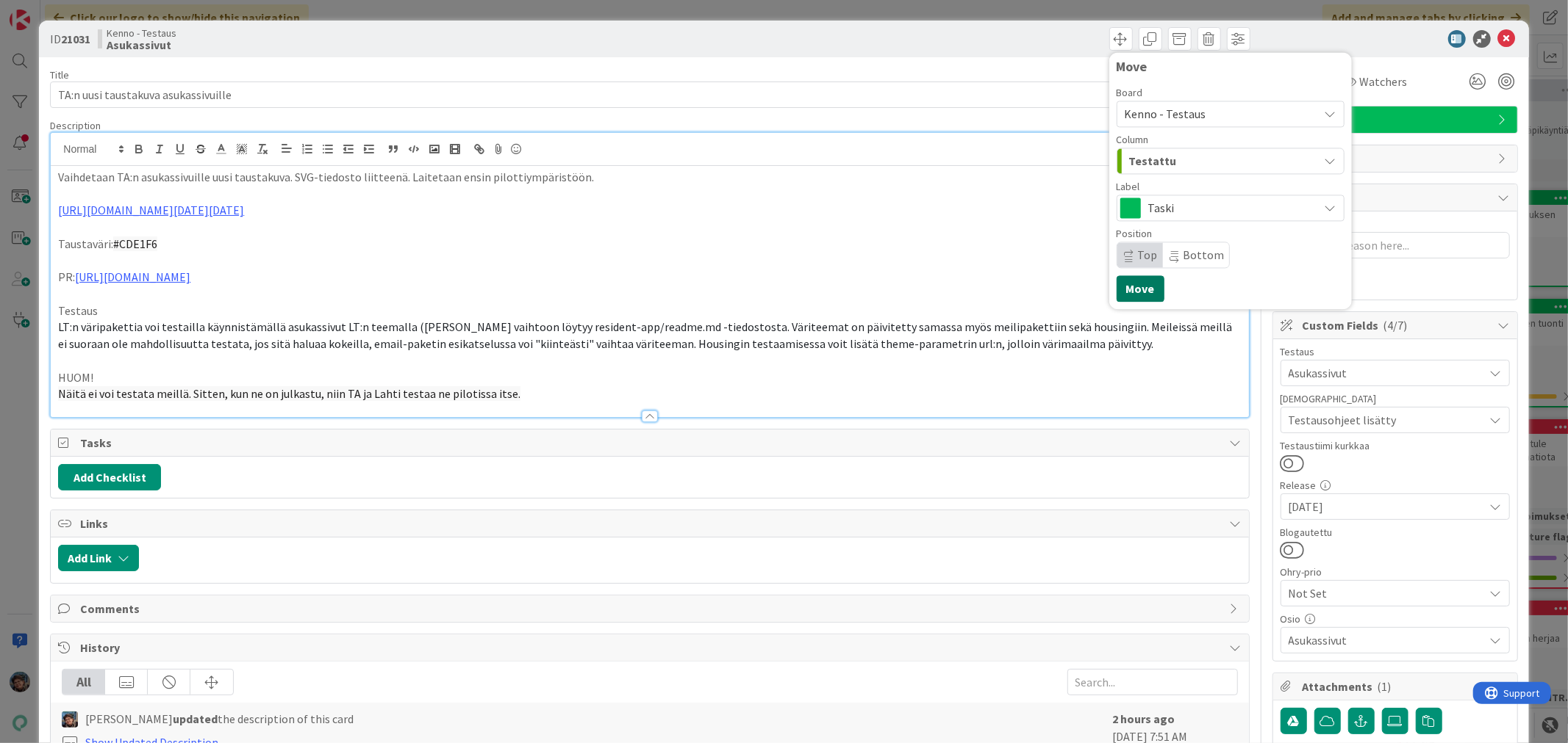
click at [1129, 280] on button "Move" at bounding box center [1140, 289] width 48 height 27
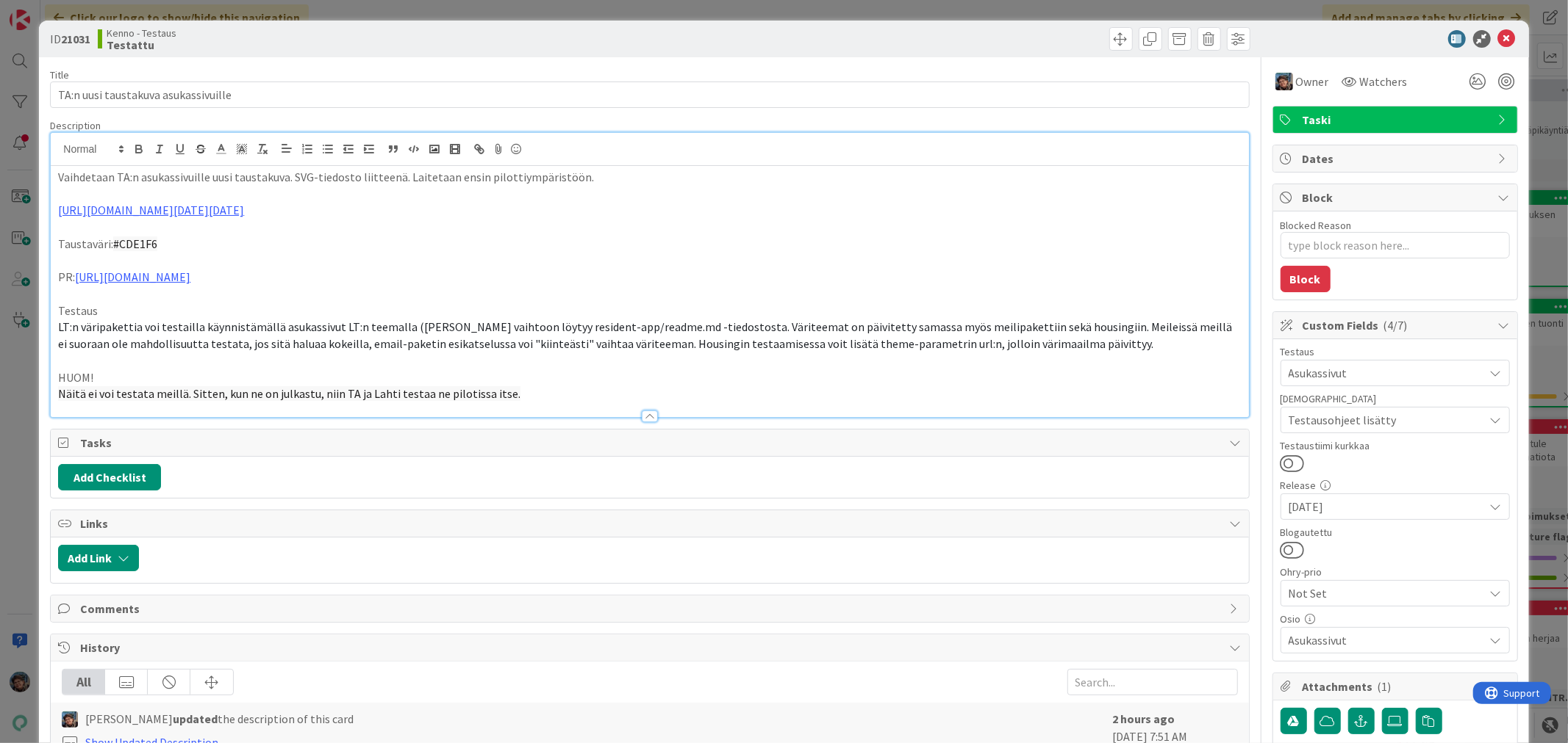
type textarea "x"
click at [1498, 34] on icon at bounding box center [1507, 39] width 18 height 18
